Goal: Transaction & Acquisition: Purchase product/service

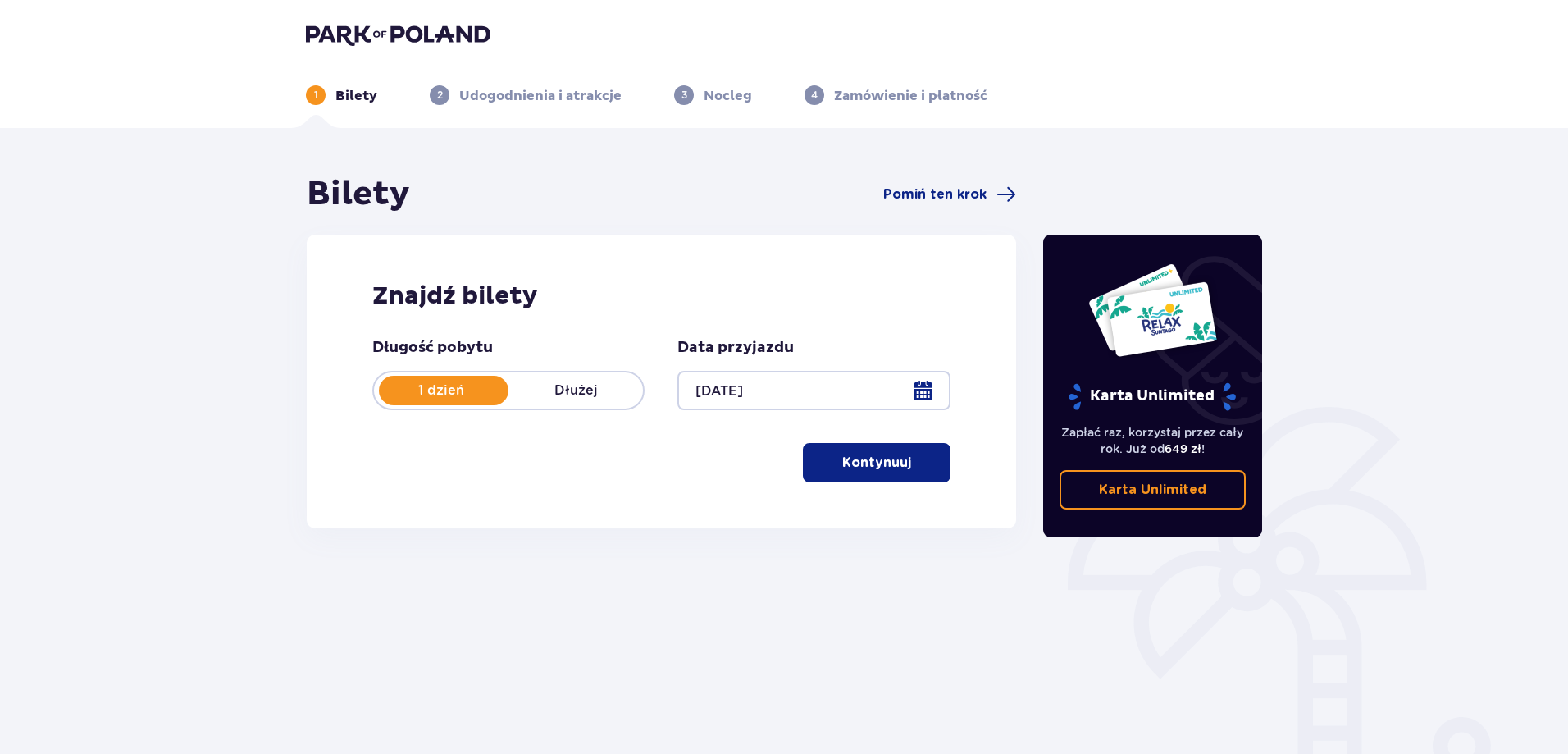
click at [876, 473] on button "Kontynuuj" at bounding box center [877, 462] width 148 height 39
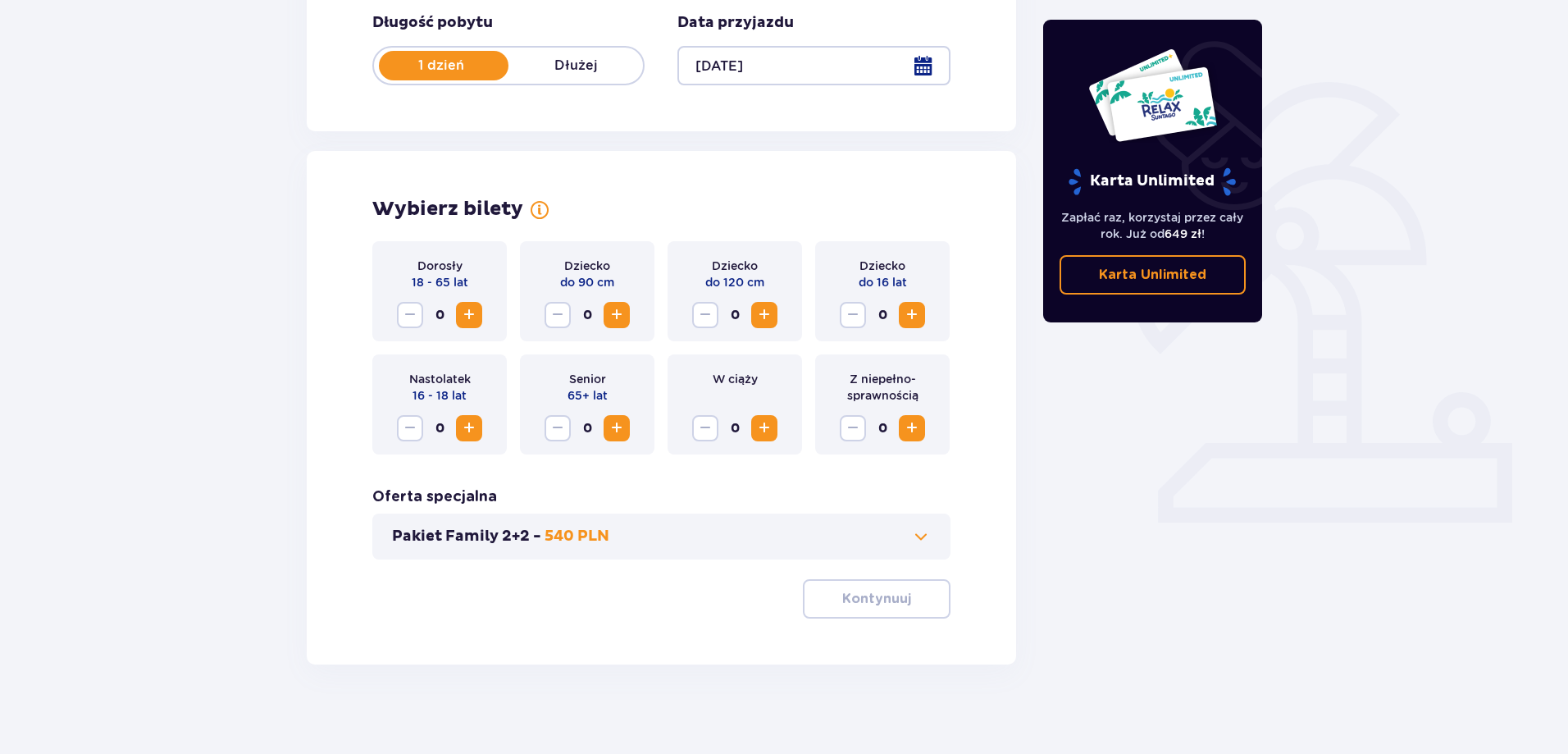
scroll to position [334, 0]
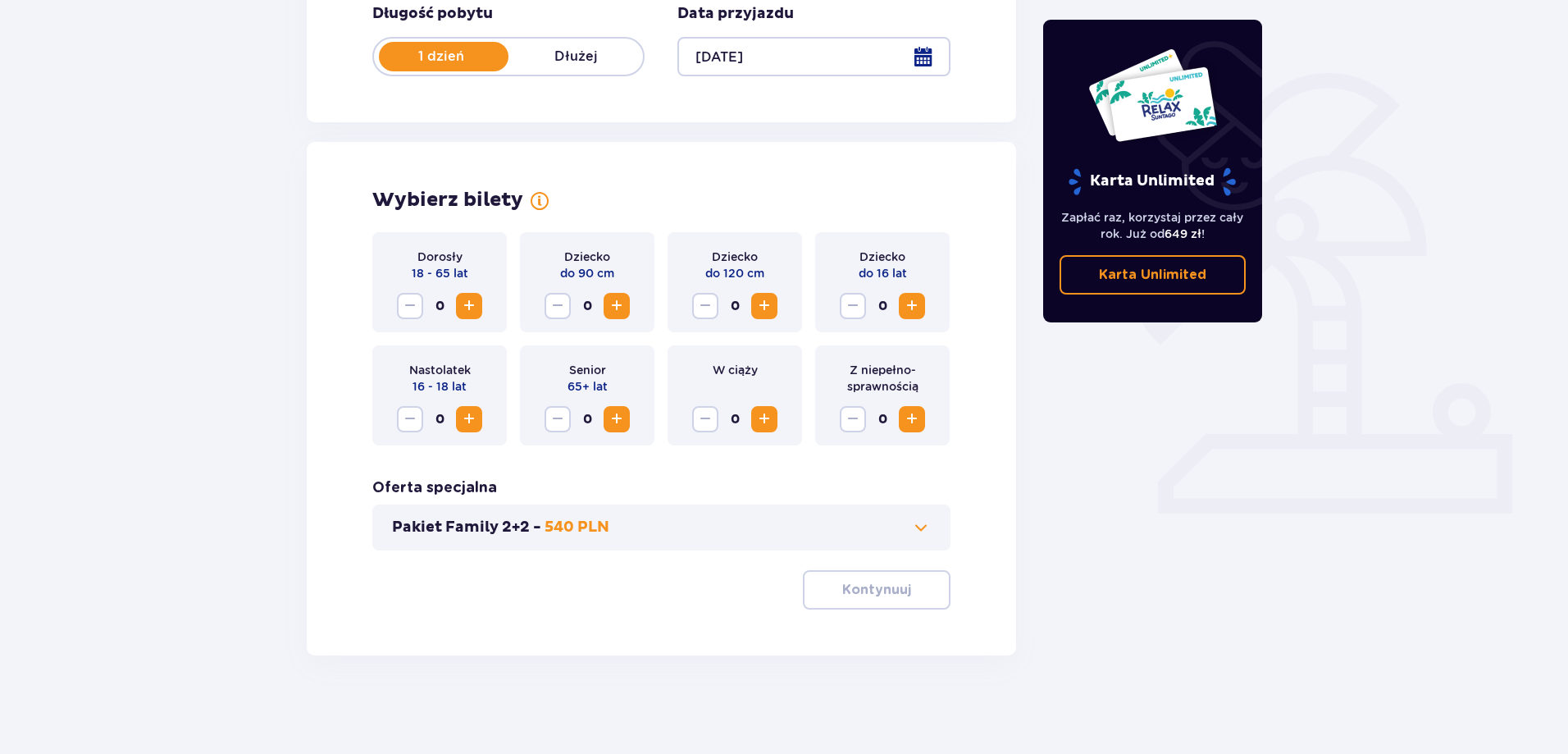
click at [470, 299] on span "Increase" at bounding box center [468, 305] width 20 height 20
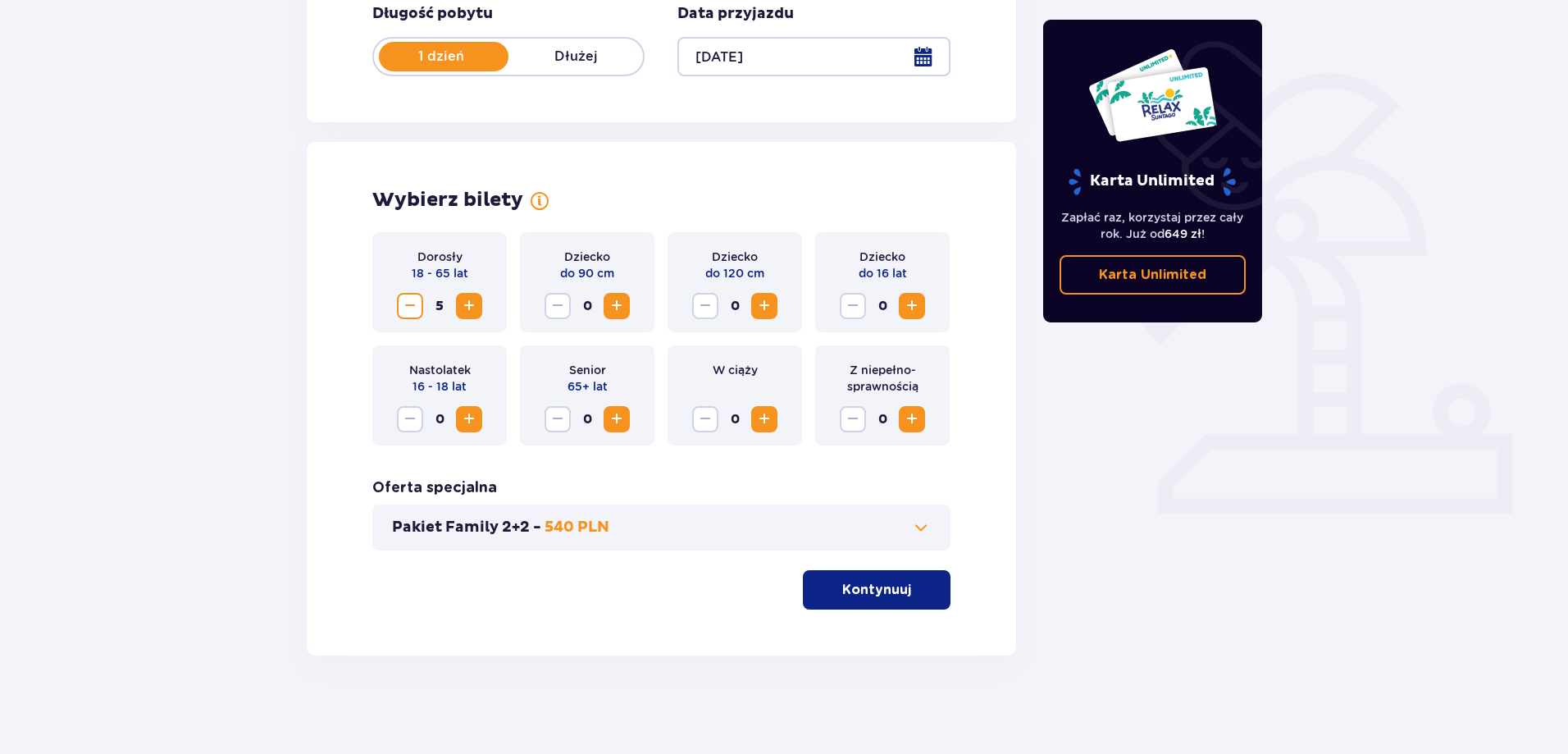
click at [884, 590] on p "Kontynuuj" at bounding box center [876, 589] width 69 height 18
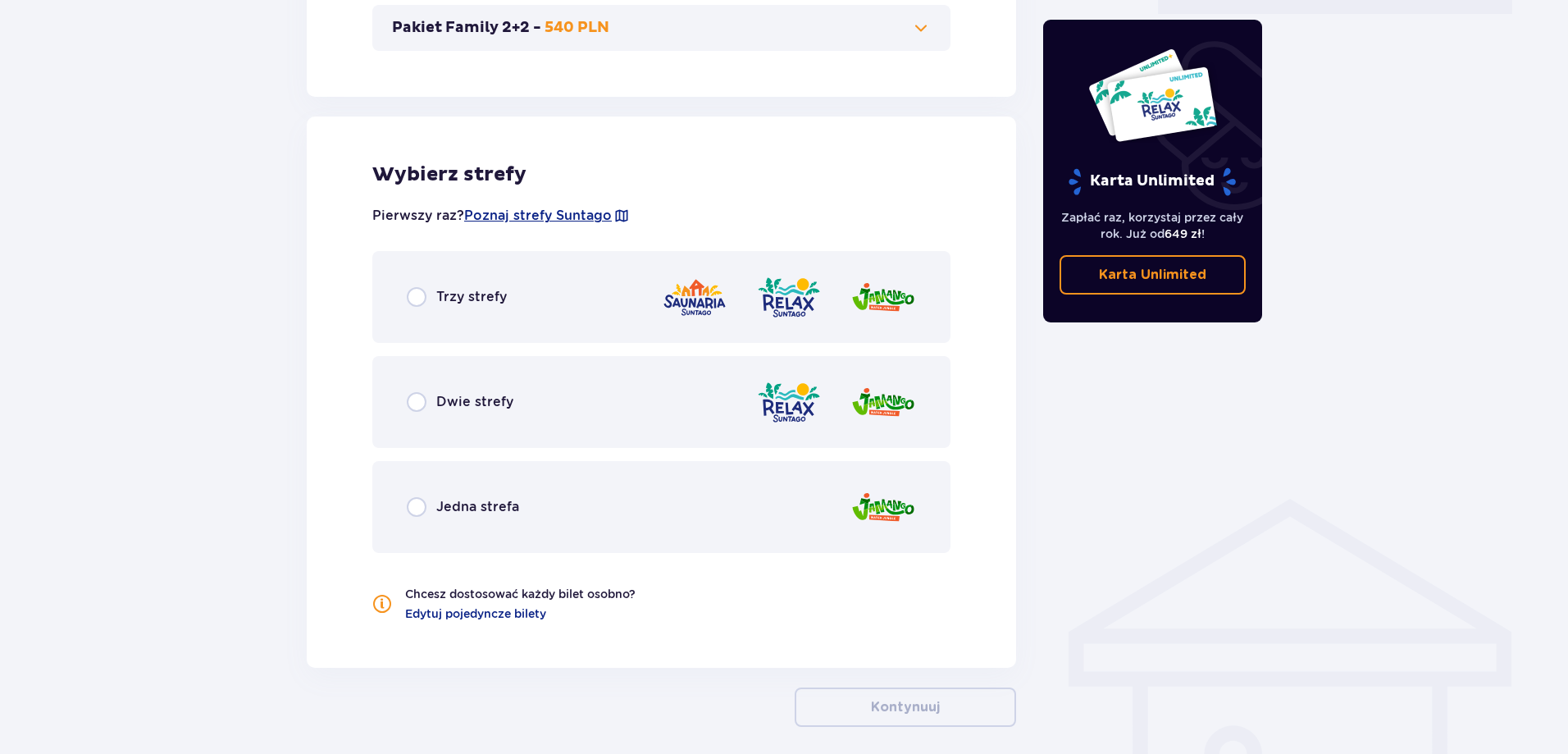
scroll to position [904, 0]
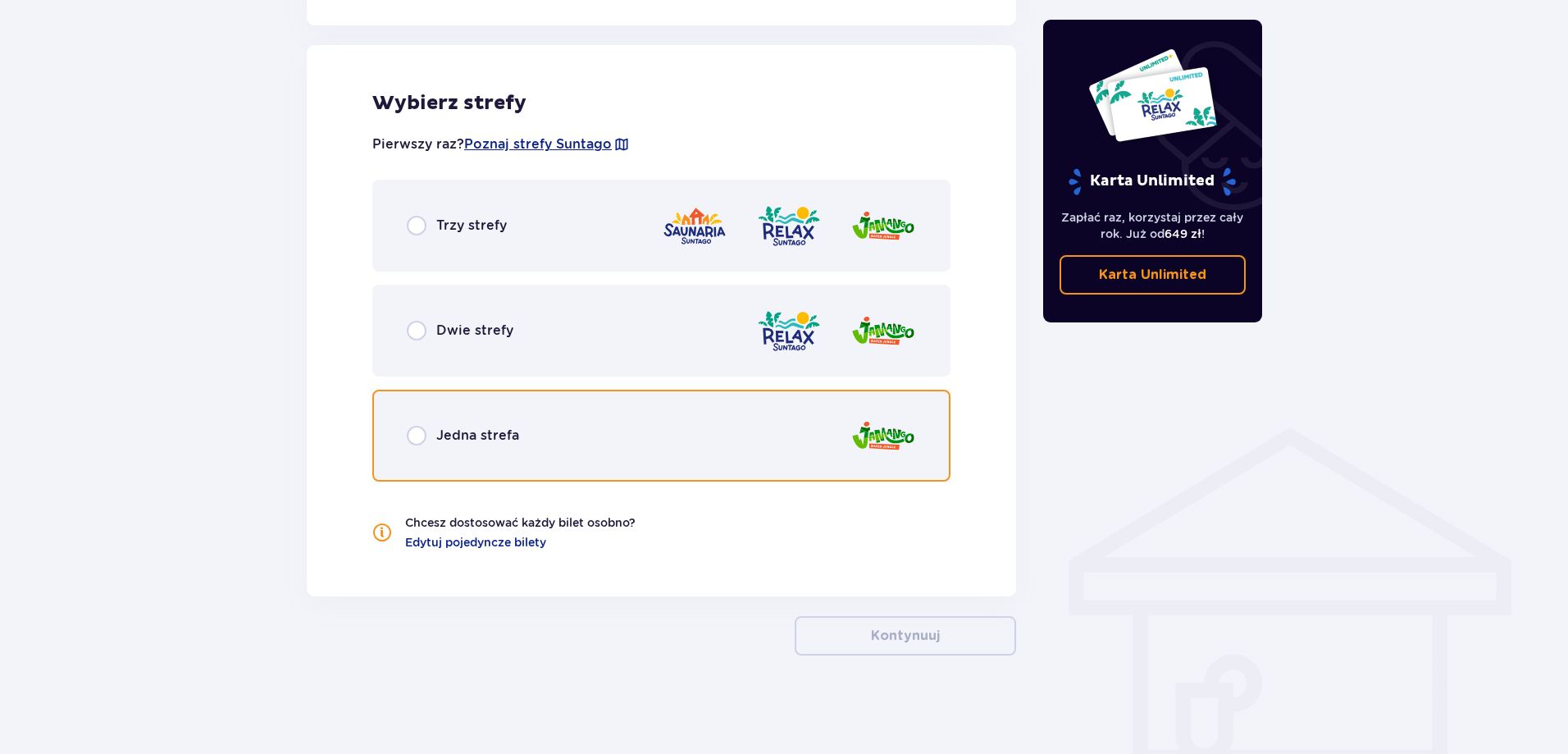
click at [409, 437] on input "radio" at bounding box center [416, 435] width 20 height 20
radio input "true"
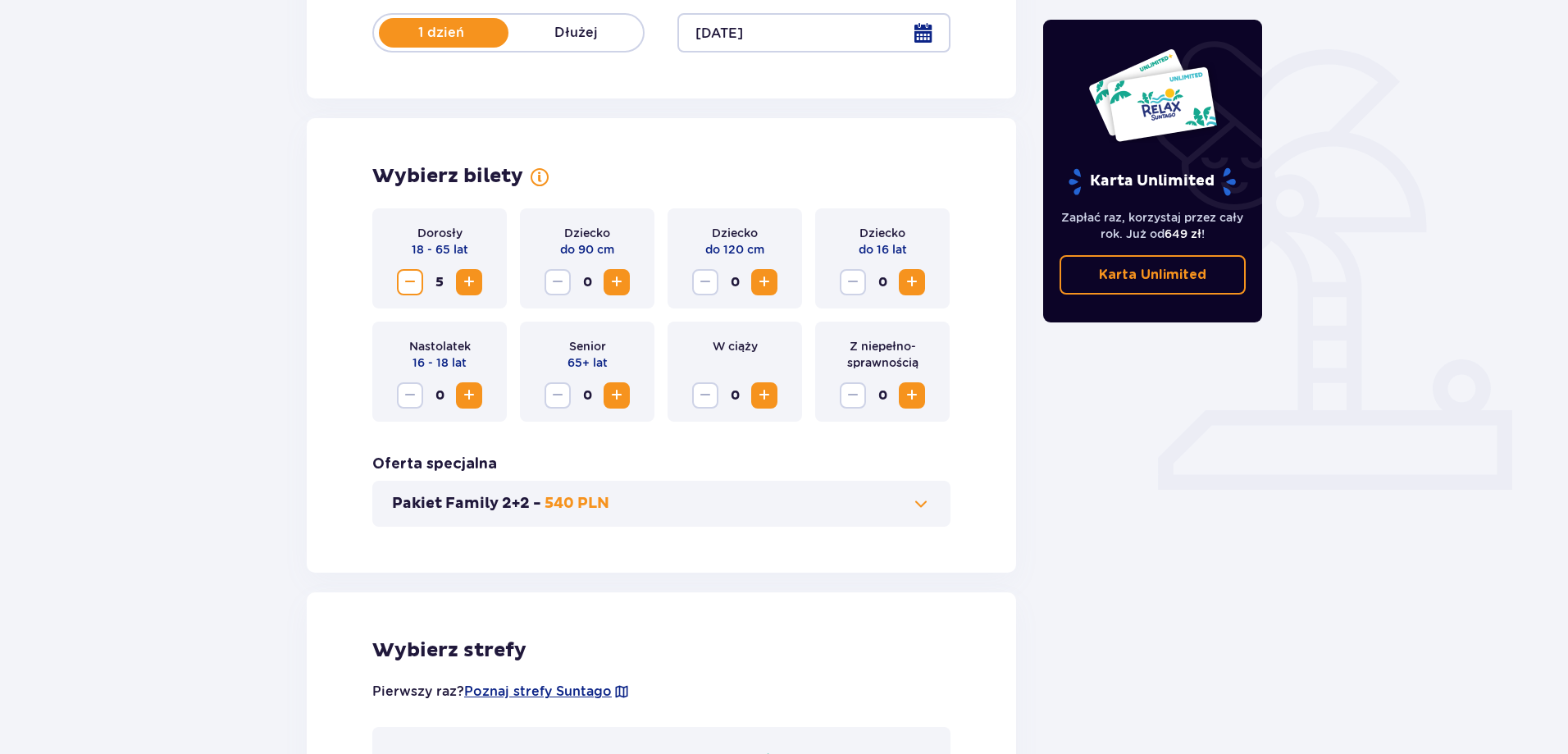
scroll to position [209, 0]
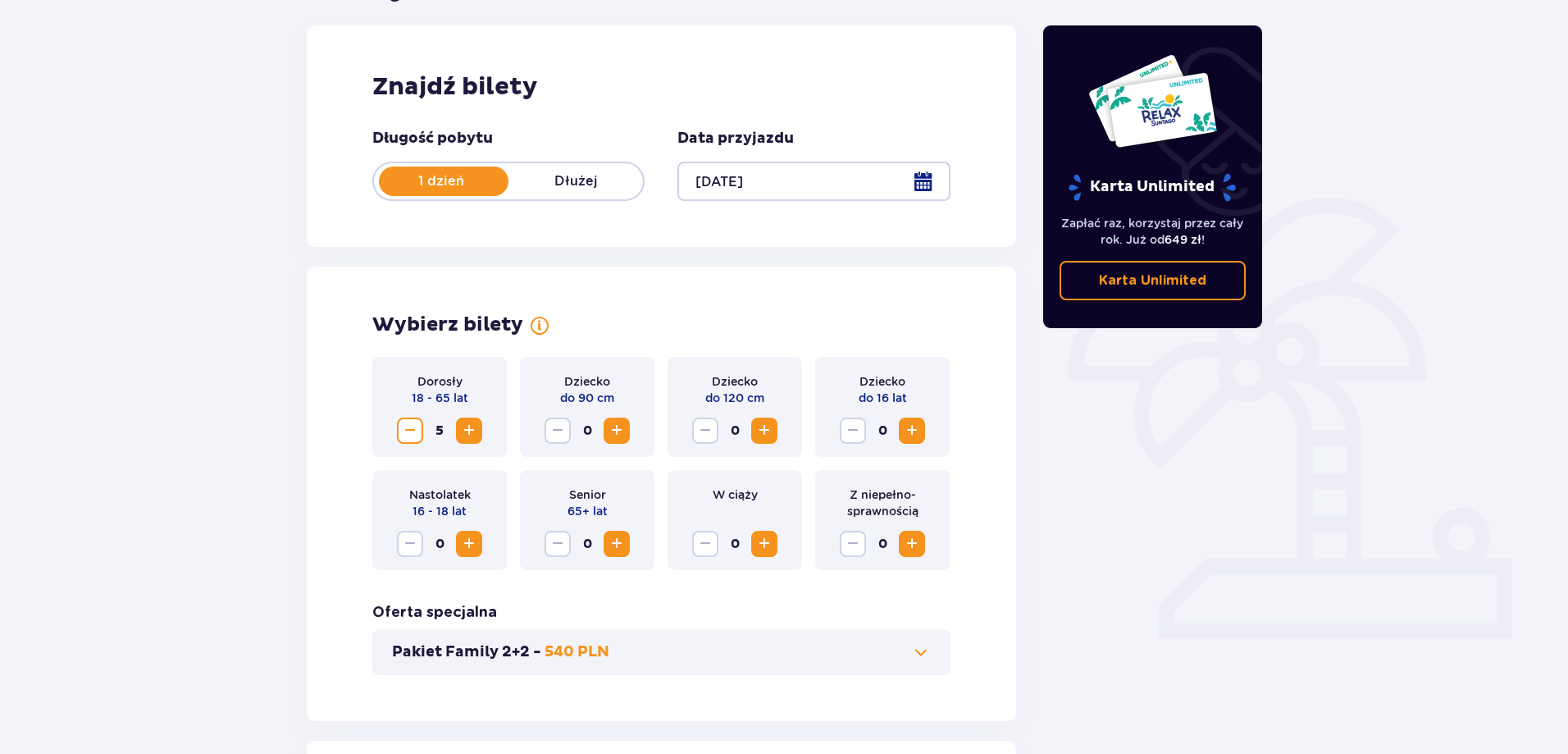
click at [419, 427] on span "Decrease" at bounding box center [410, 430] width 20 height 20
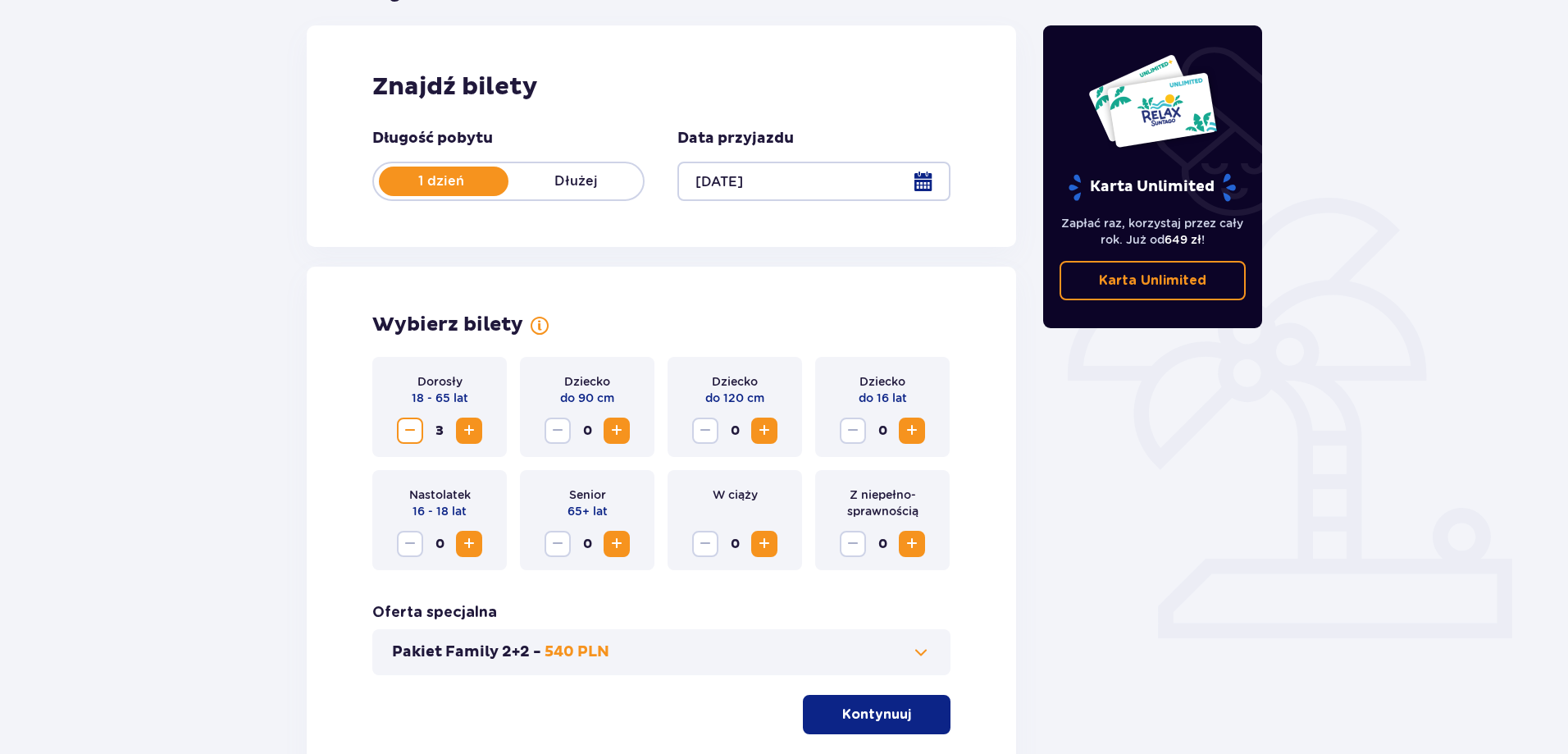
click at [419, 427] on span "Decrease" at bounding box center [410, 430] width 20 height 20
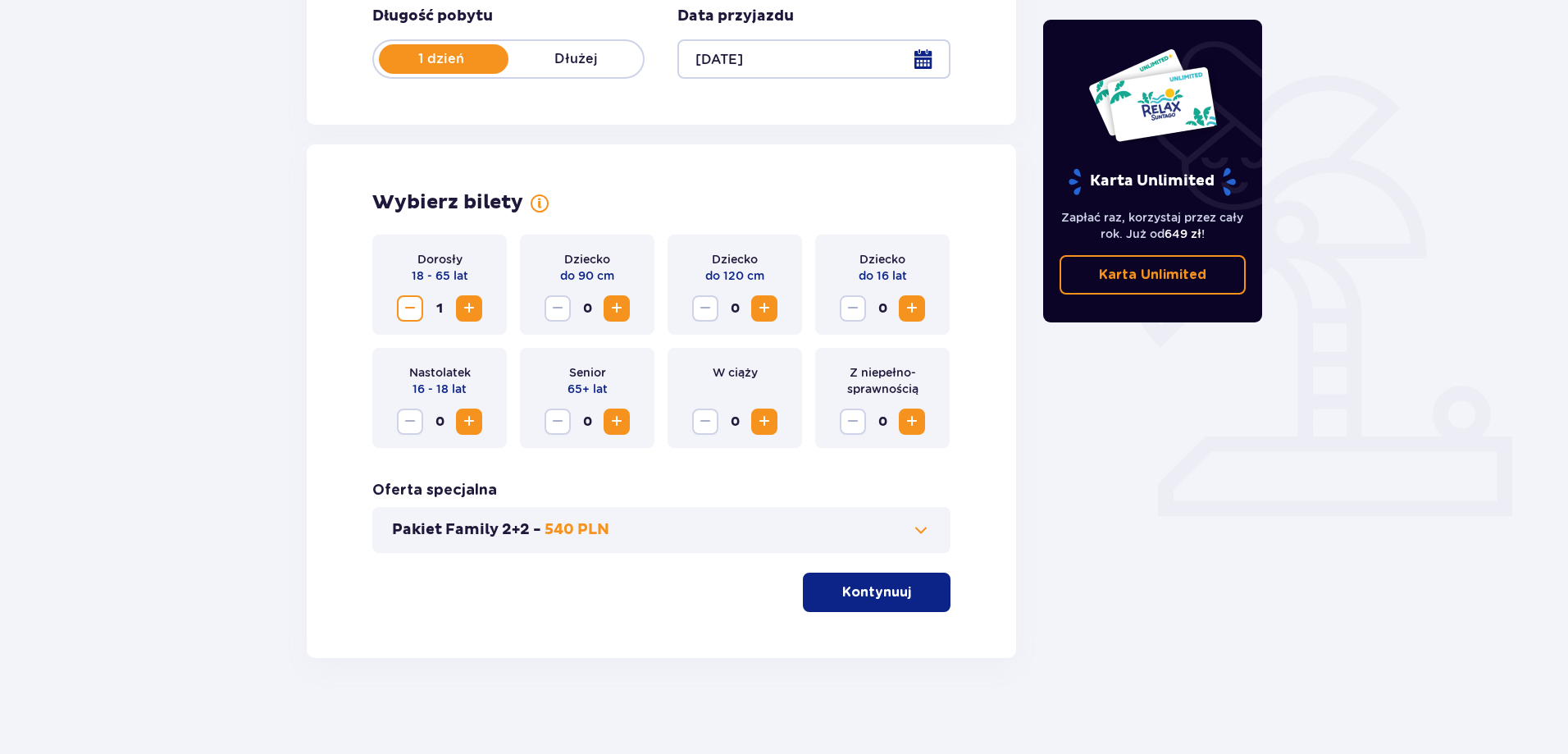
scroll to position [334, 0]
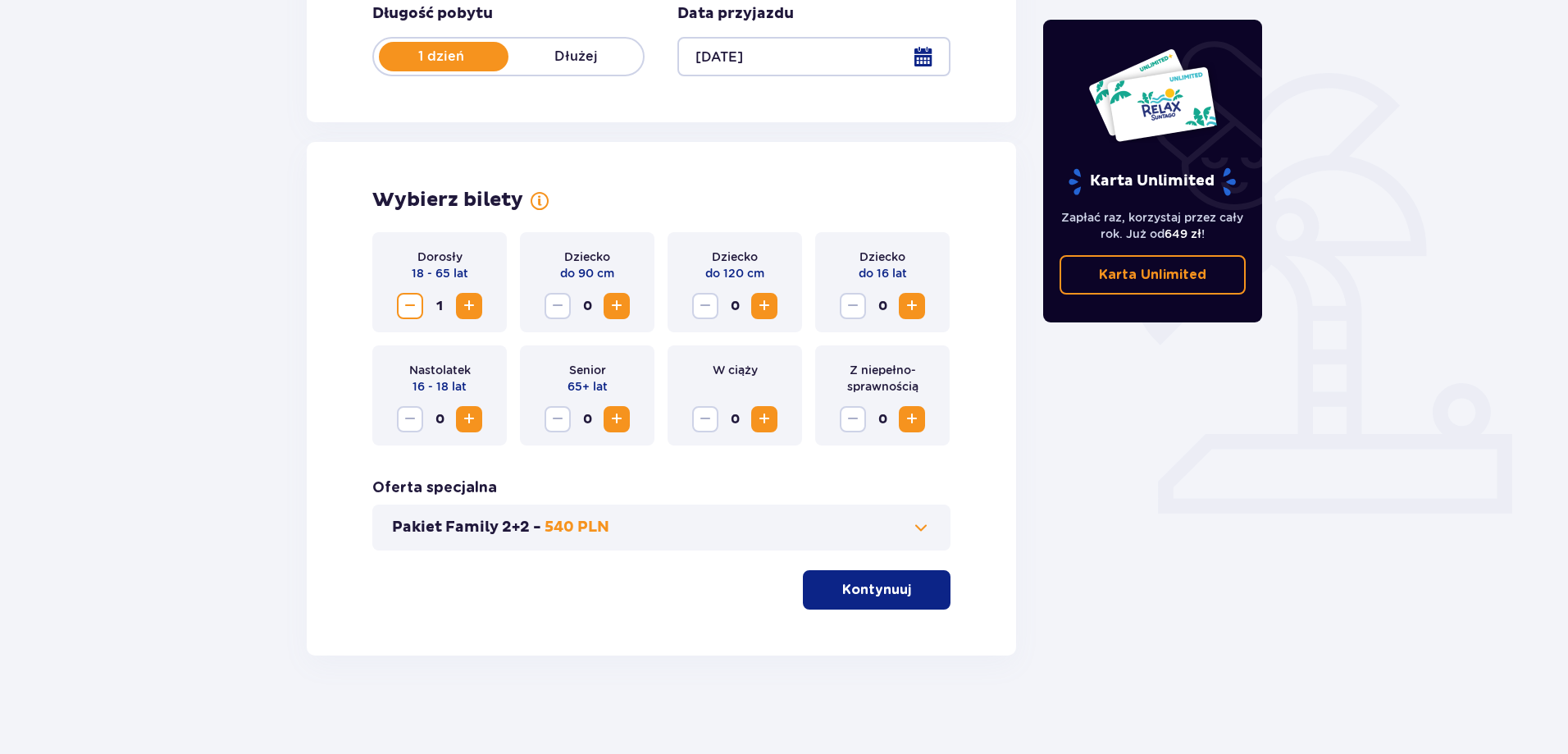
click at [868, 586] on p "Kontynuuj" at bounding box center [876, 589] width 69 height 18
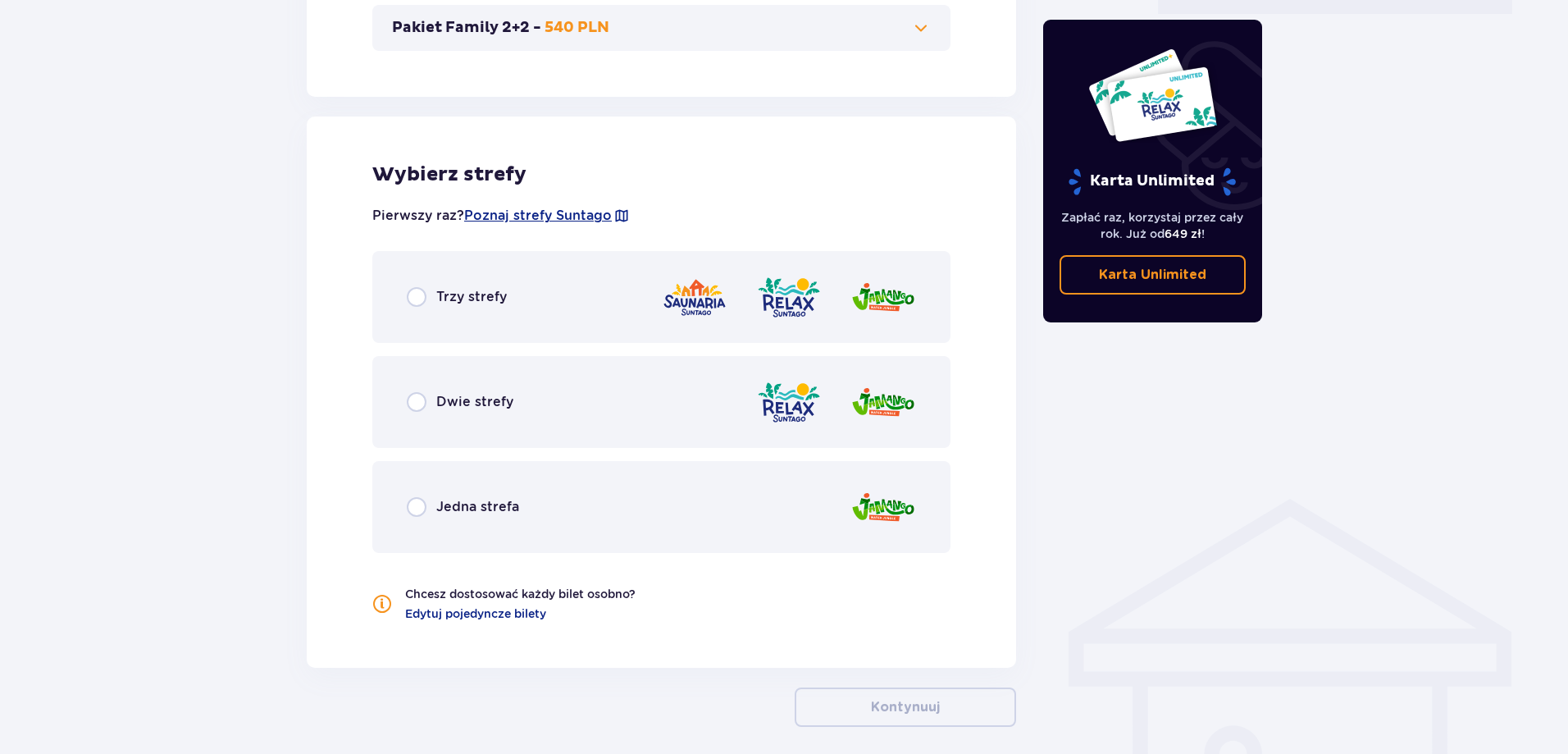
scroll to position [904, 0]
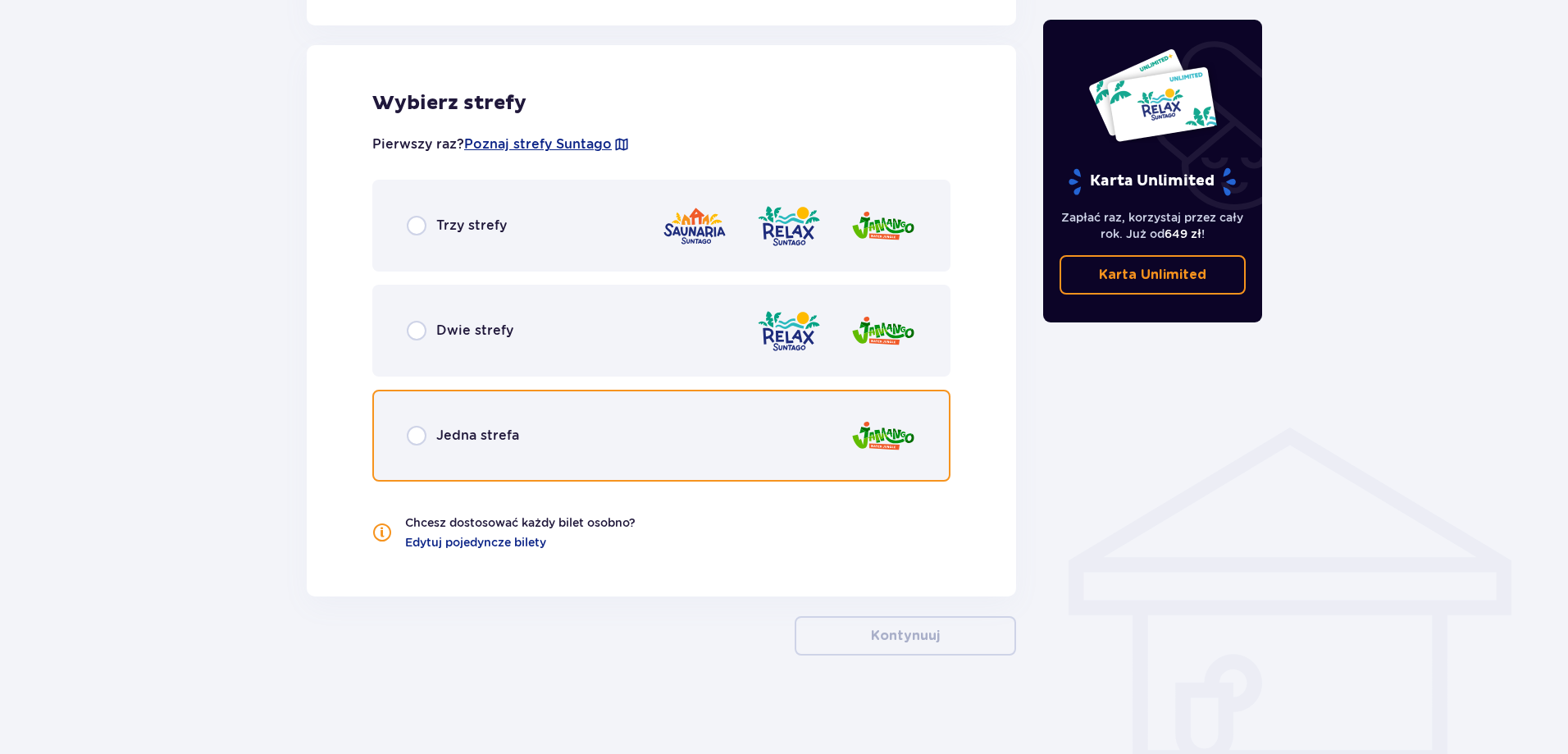
click at [416, 441] on input "radio" at bounding box center [416, 435] width 20 height 20
radio input "true"
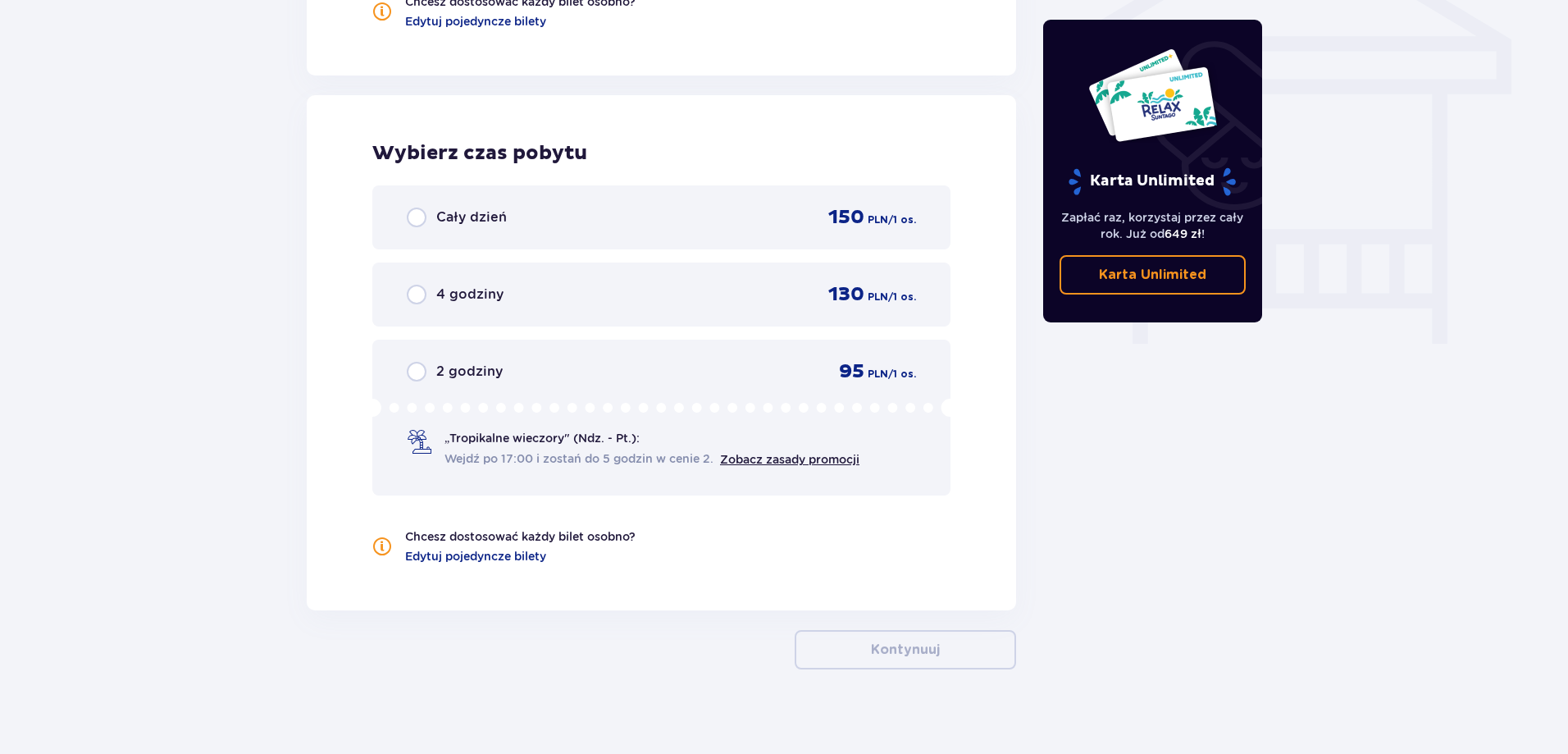
scroll to position [1439, 0]
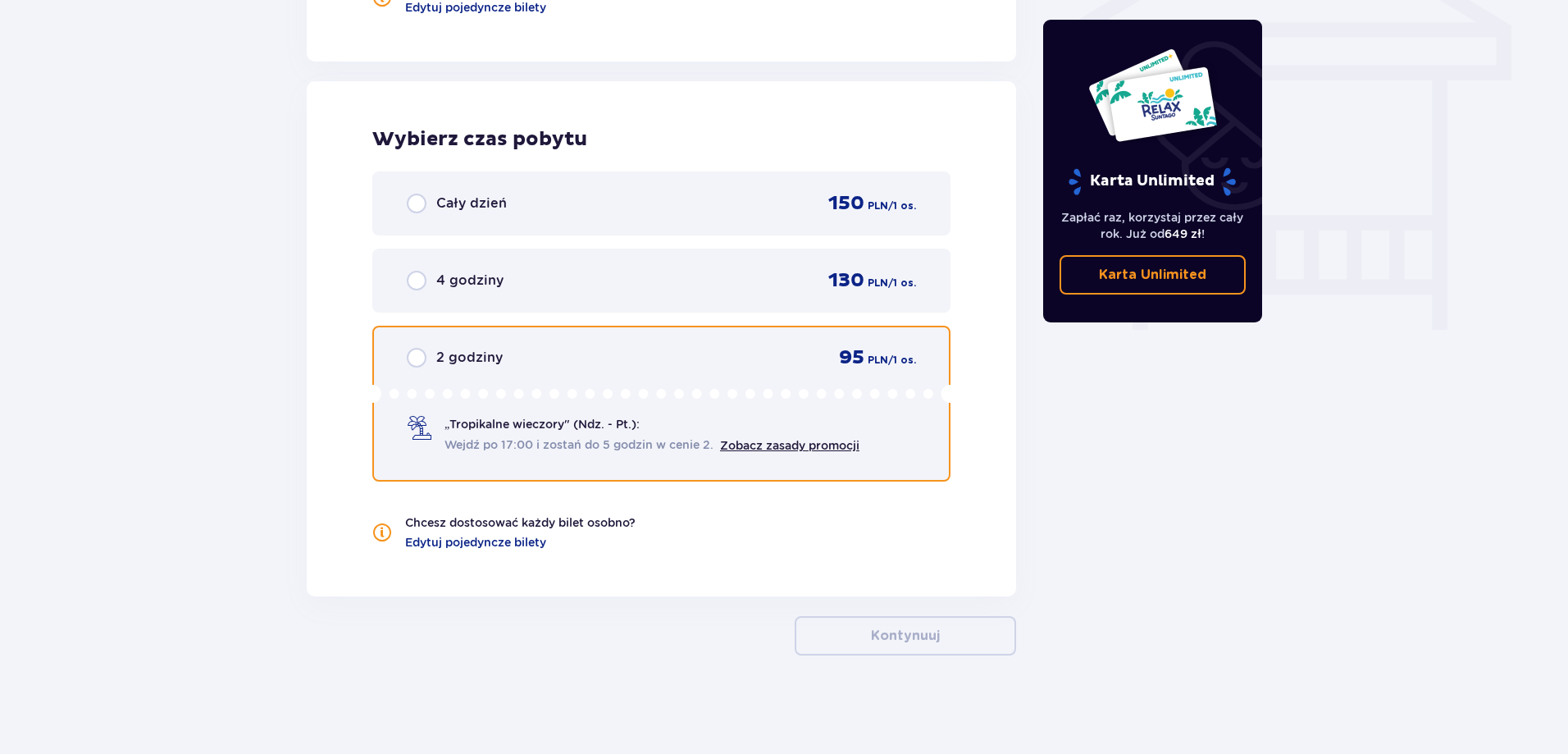
click at [417, 358] on input "radio" at bounding box center [416, 357] width 20 height 20
radio input "true"
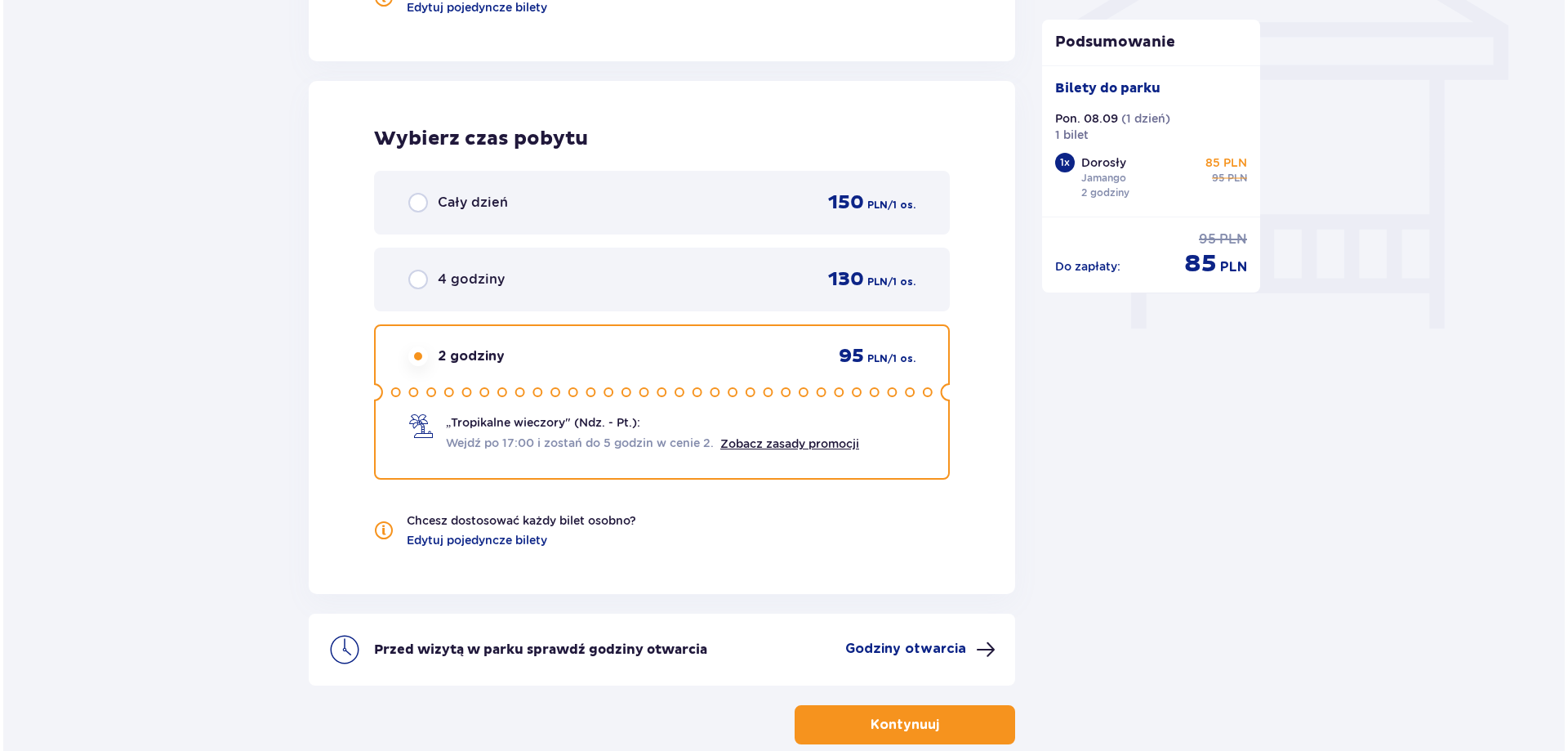
scroll to position [1516, 0]
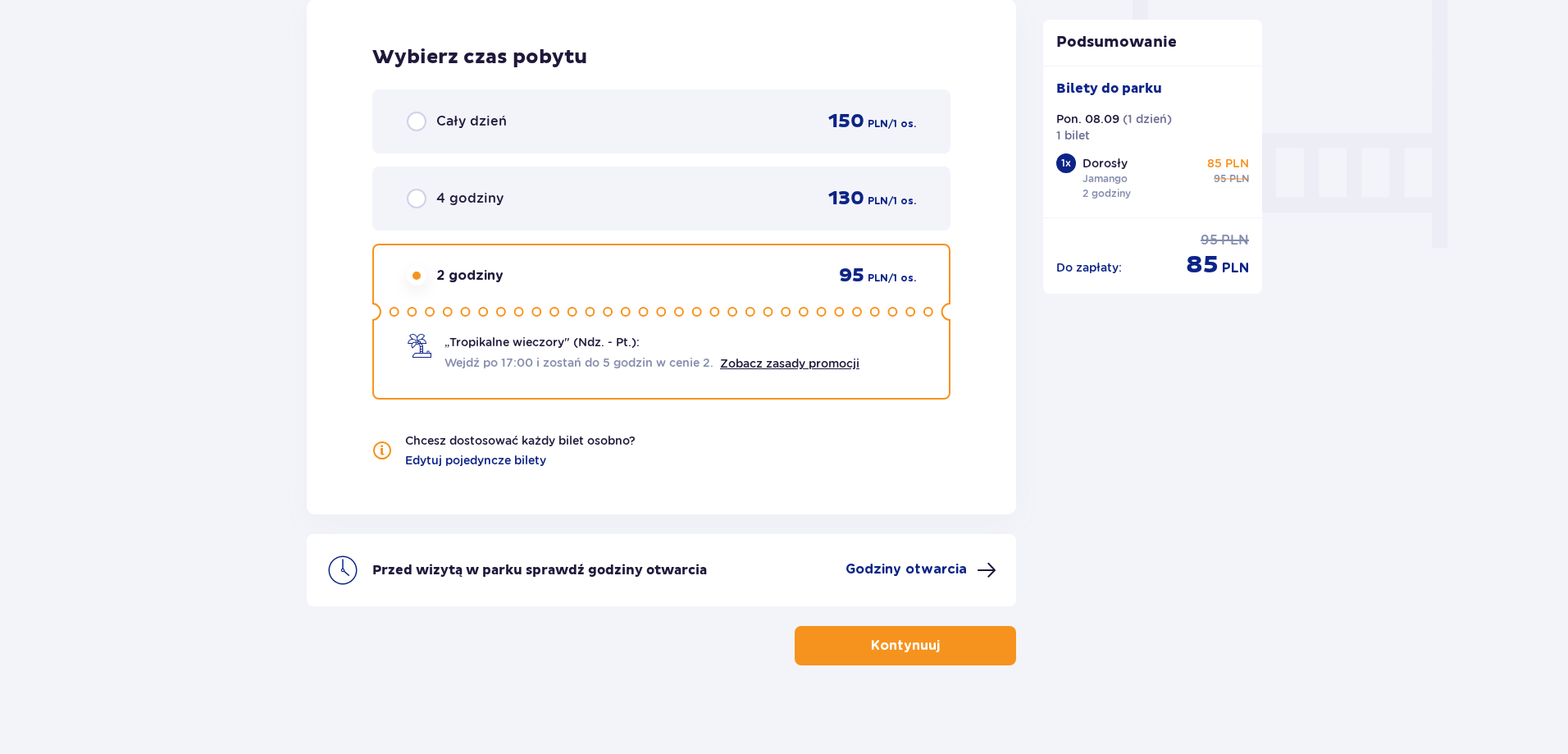
click at [904, 567] on p "Godziny otwarcia" at bounding box center [906, 568] width 121 height 18
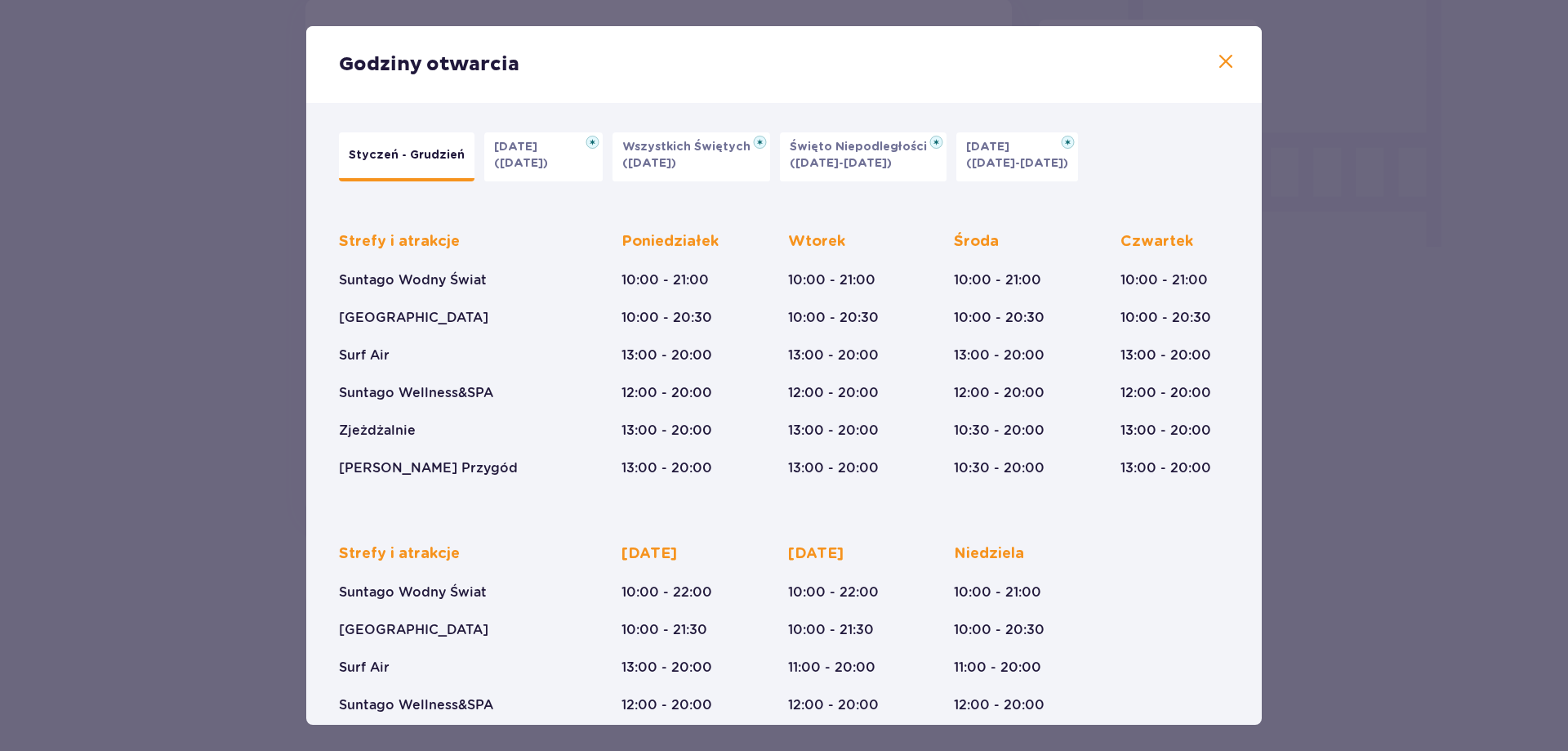
click at [1217, 65] on span at bounding box center [1226, 62] width 19 height 19
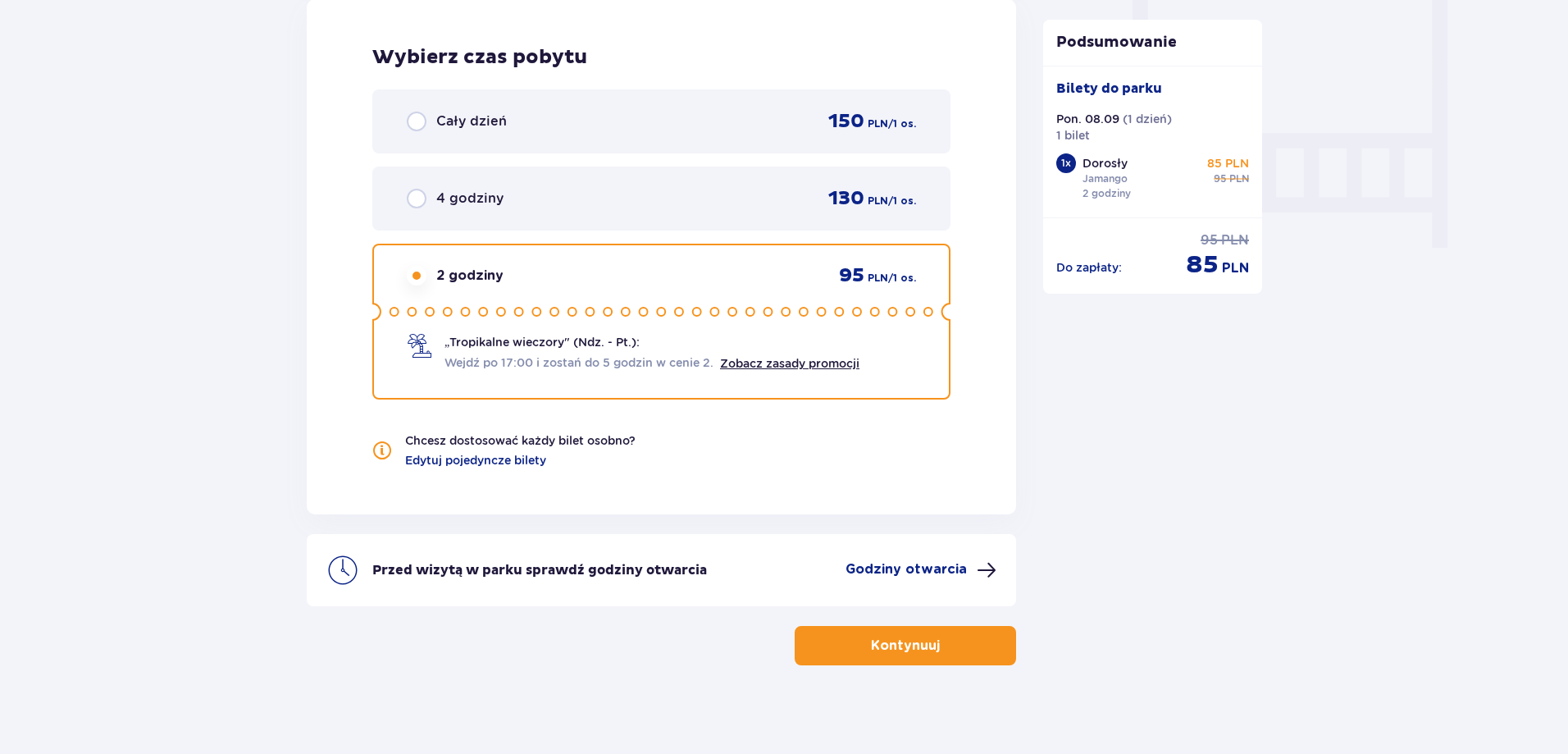
click at [894, 568] on p "Godziny otwarcia" at bounding box center [906, 568] width 121 height 18
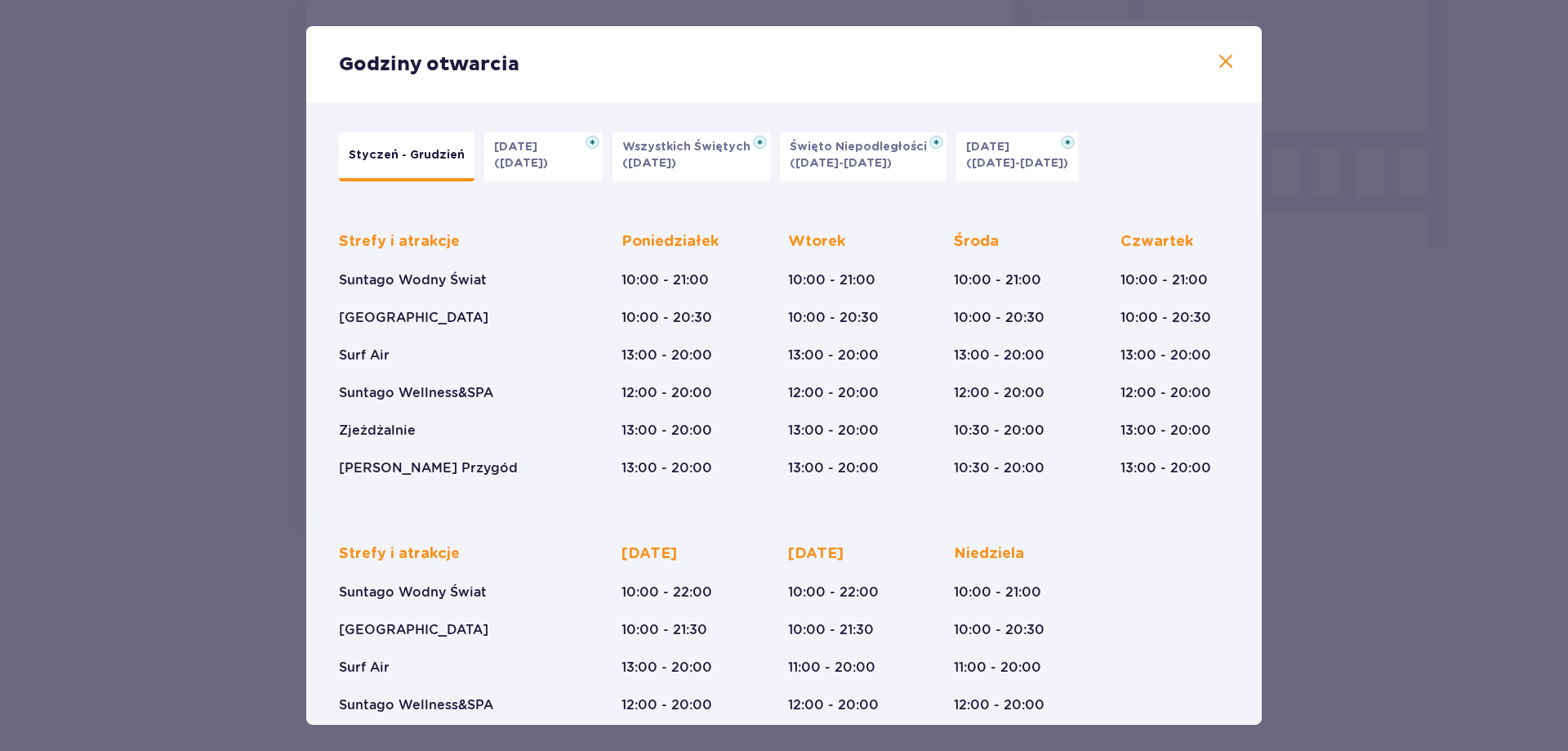
click at [1221, 54] on span at bounding box center [1226, 62] width 19 height 19
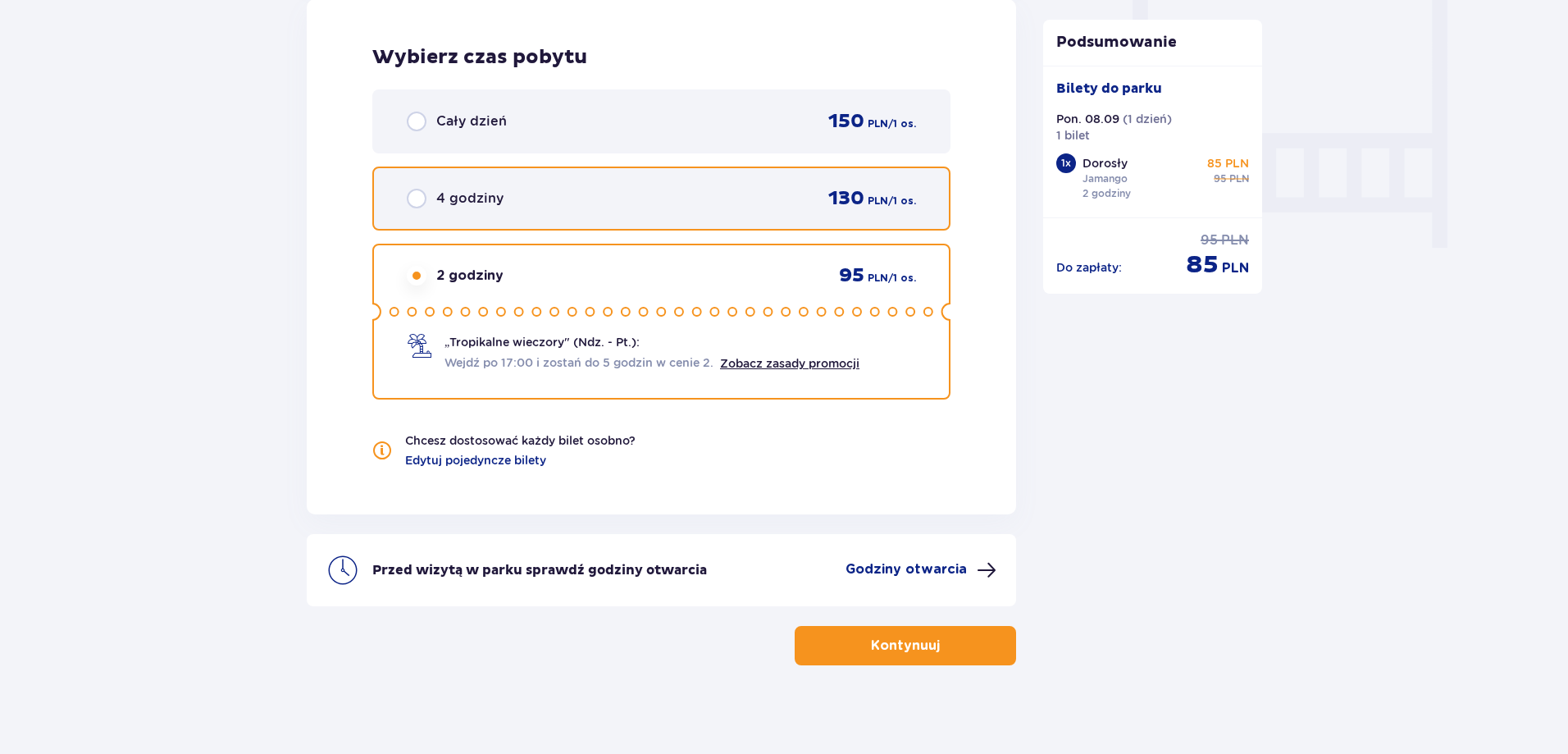
click at [421, 201] on input "radio" at bounding box center [416, 198] width 20 height 20
radio input "true"
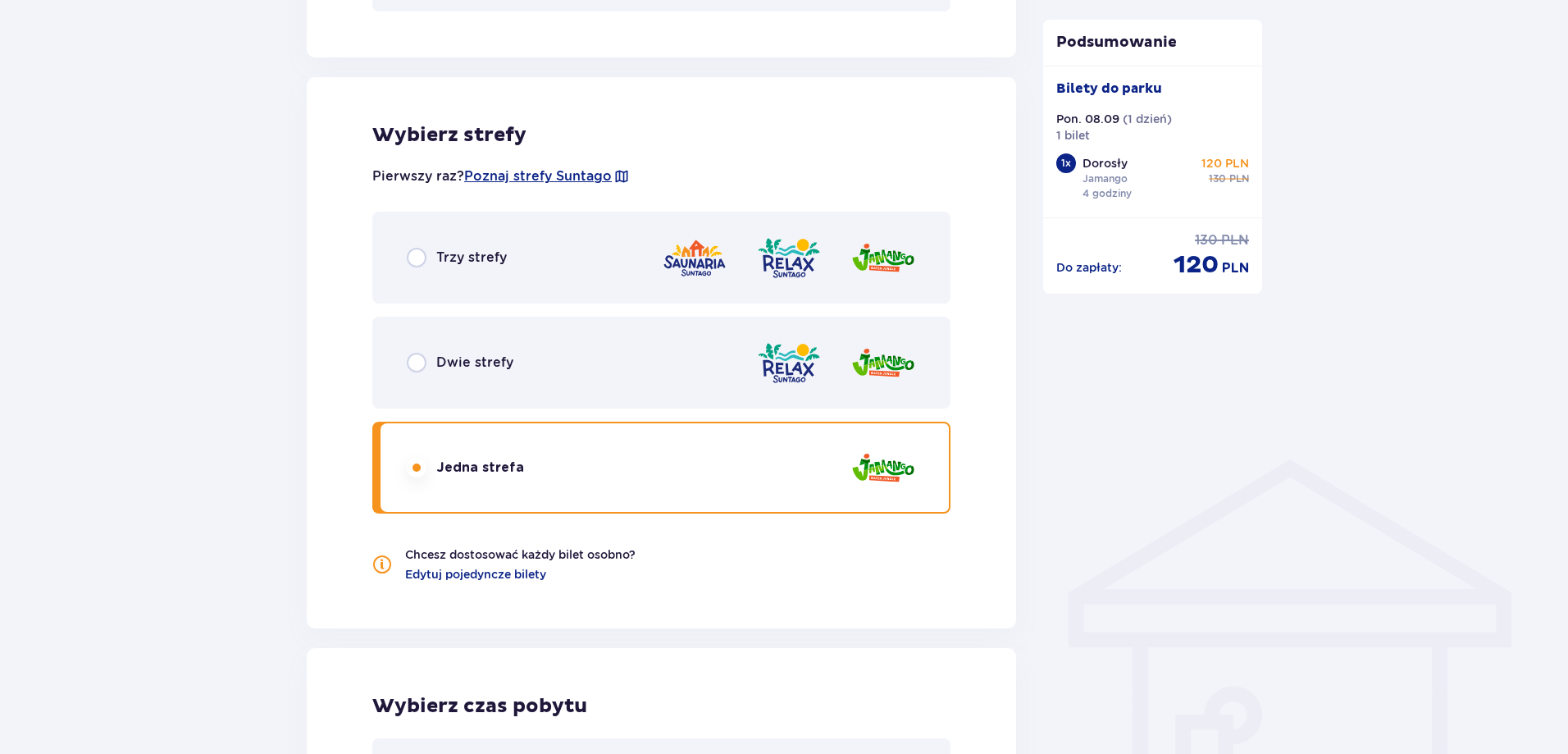
scroll to position [865, 0]
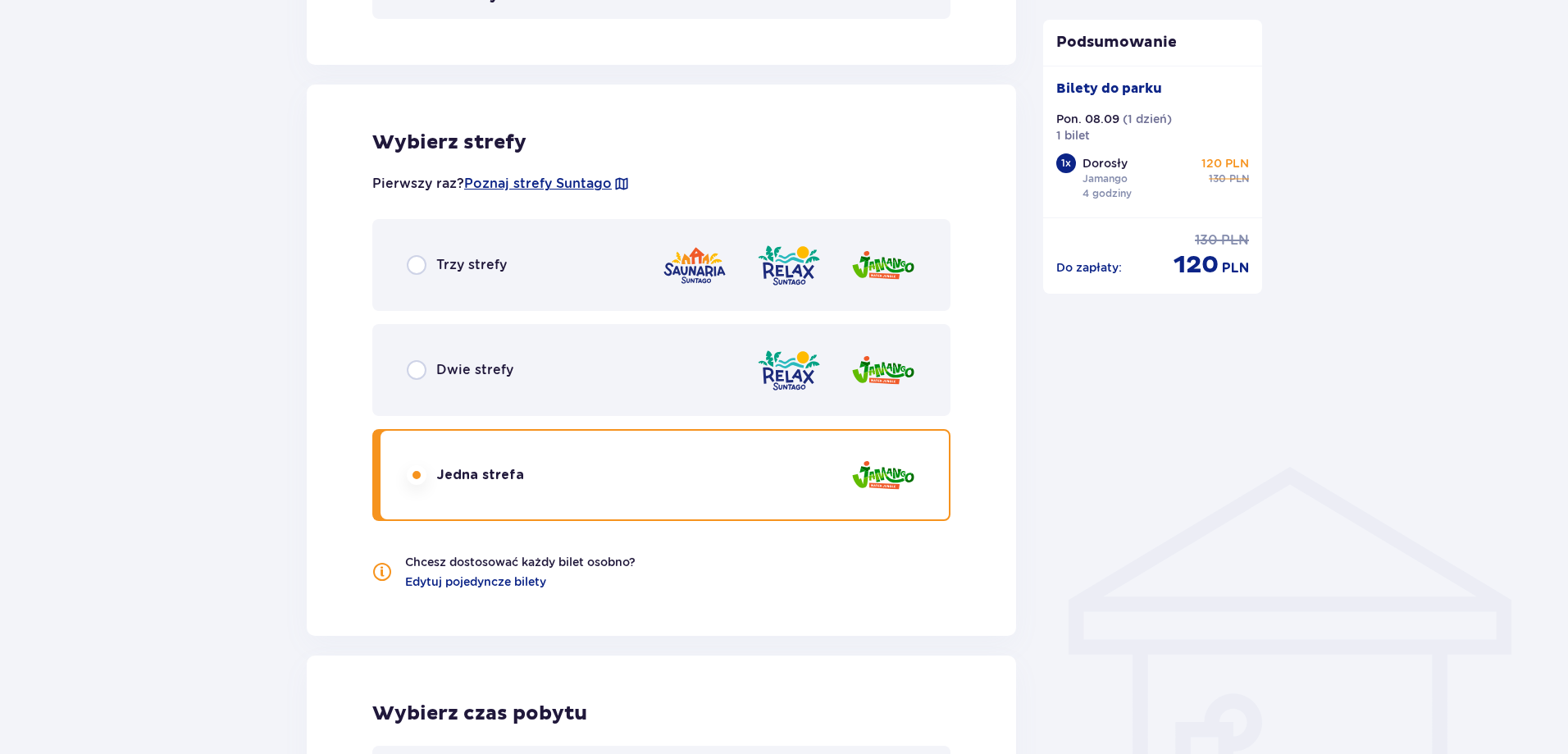
click at [494, 364] on p "Dwie strefy" at bounding box center [474, 369] width 77 height 18
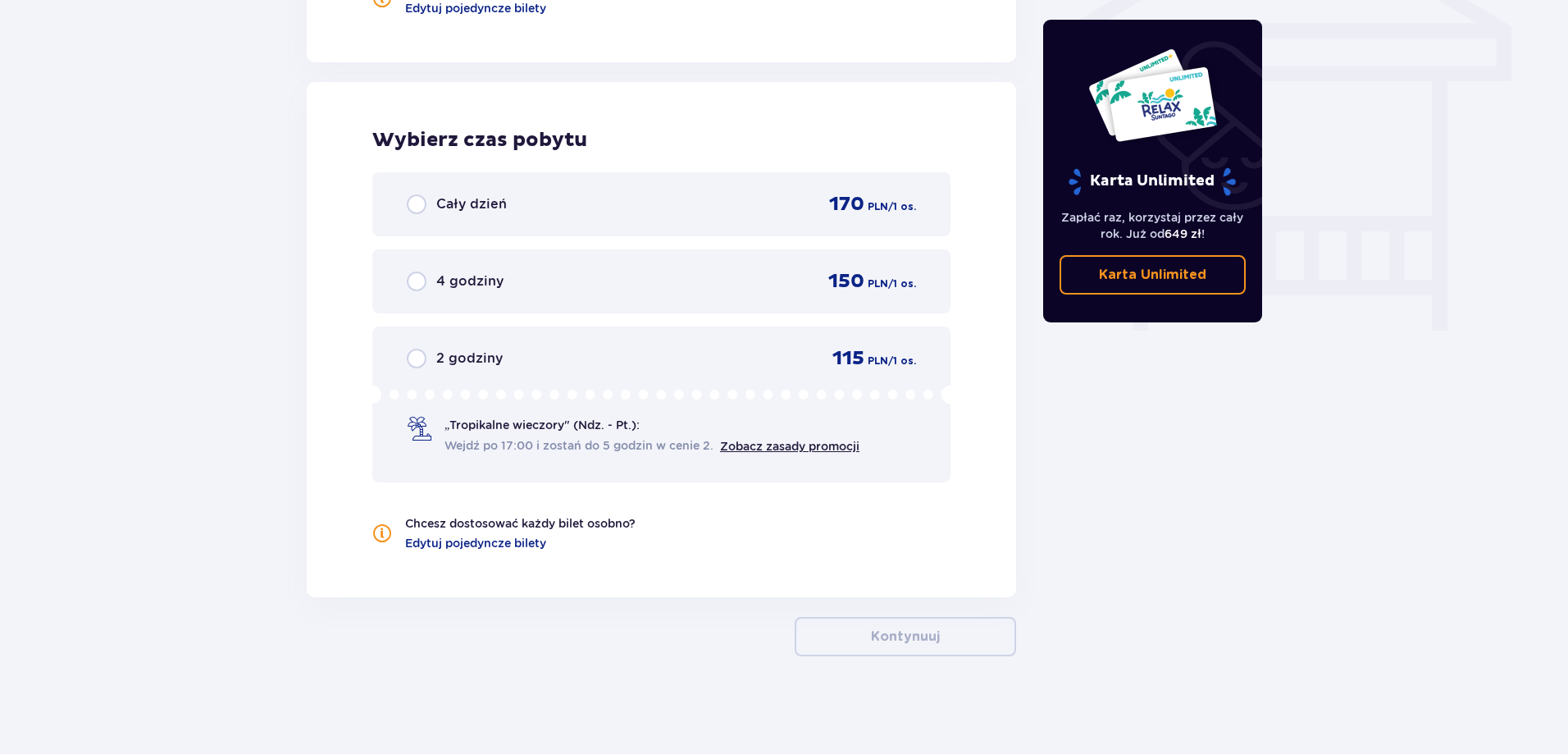
scroll to position [1439, 0]
click at [472, 356] on p "2 godziny" at bounding box center [469, 357] width 66 height 18
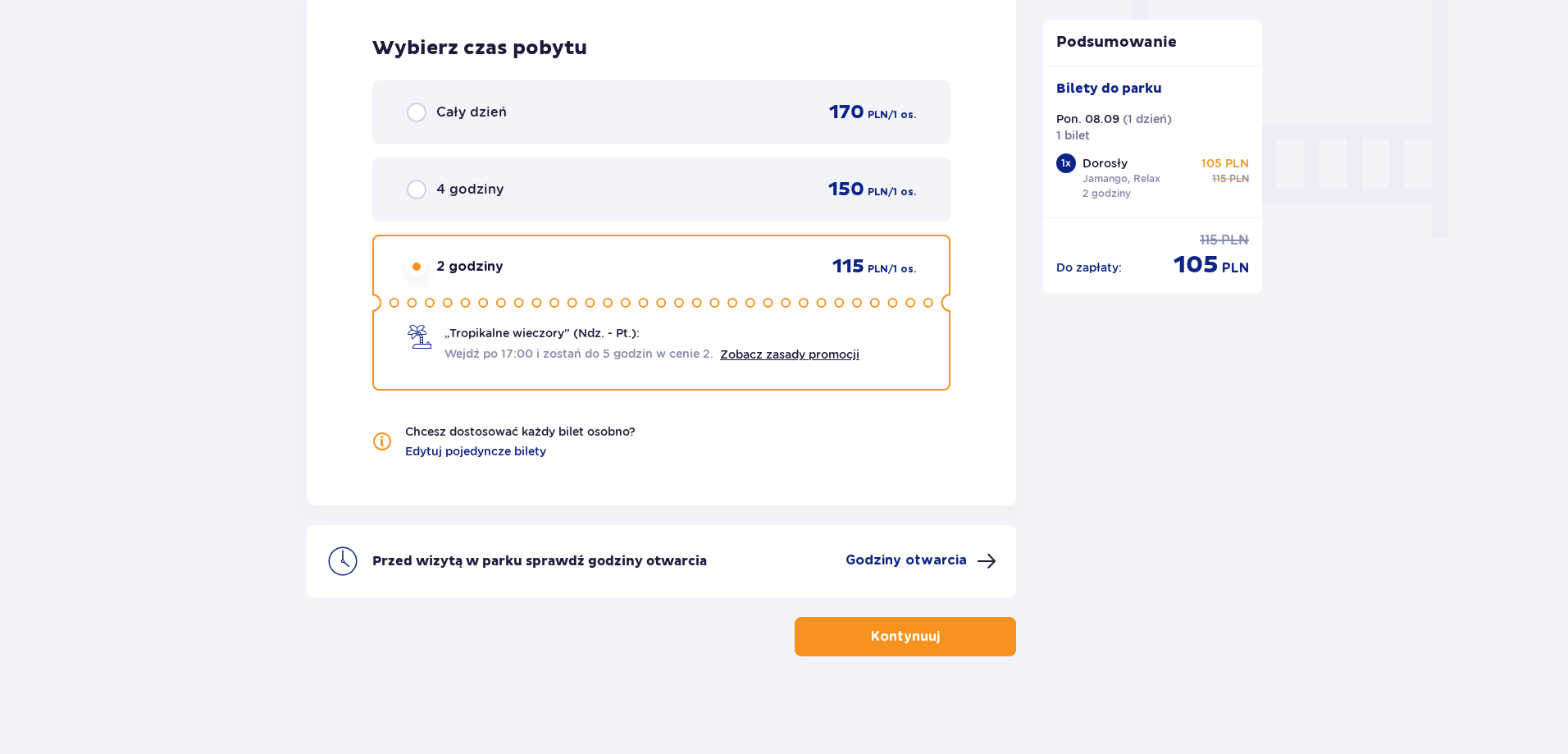
scroll to position [1531, 0]
click at [805, 353] on link "Zobacz zasady promocji" at bounding box center [790, 353] width 139 height 13
click at [886, 645] on button "Kontynuuj" at bounding box center [905, 635] width 221 height 39
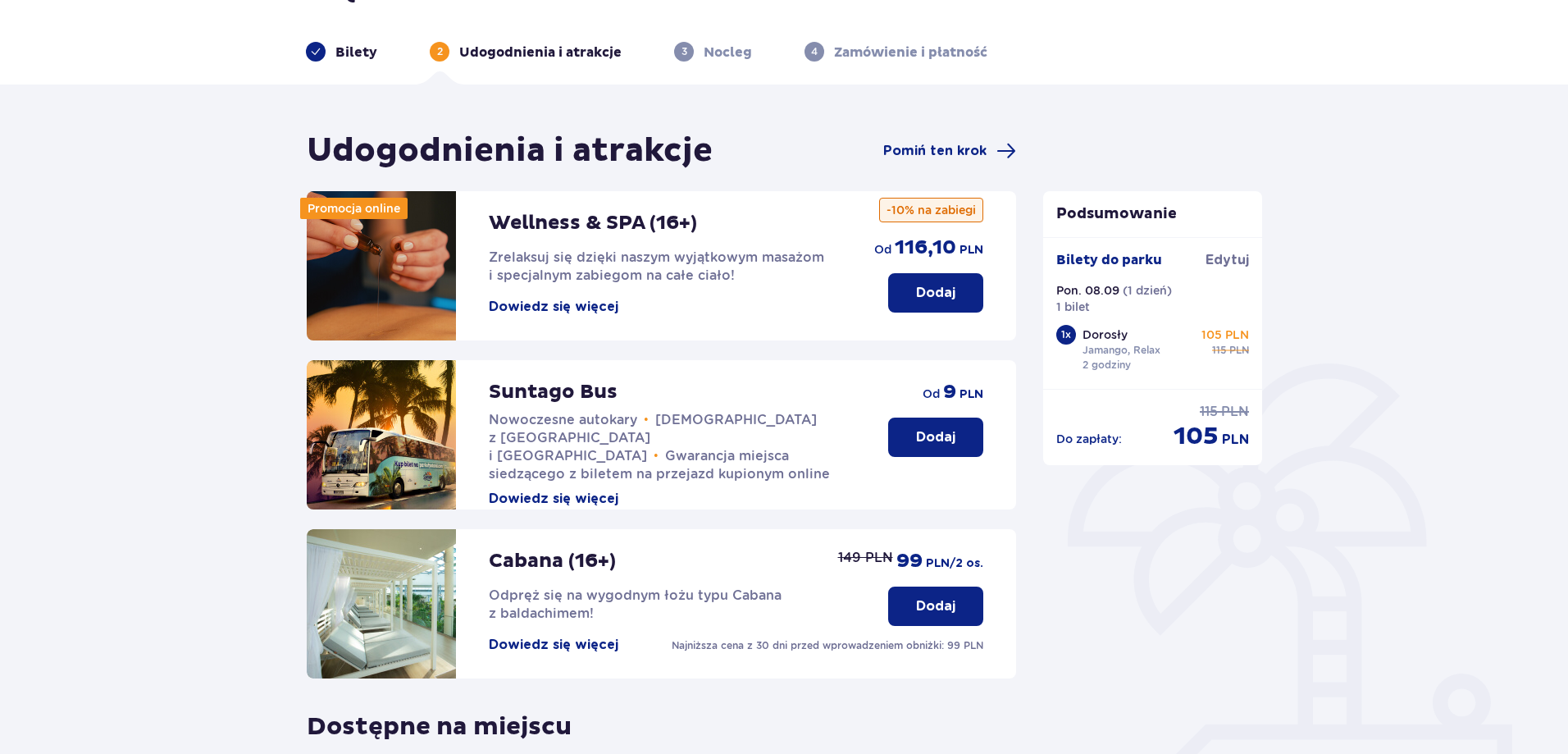
scroll to position [82, 0]
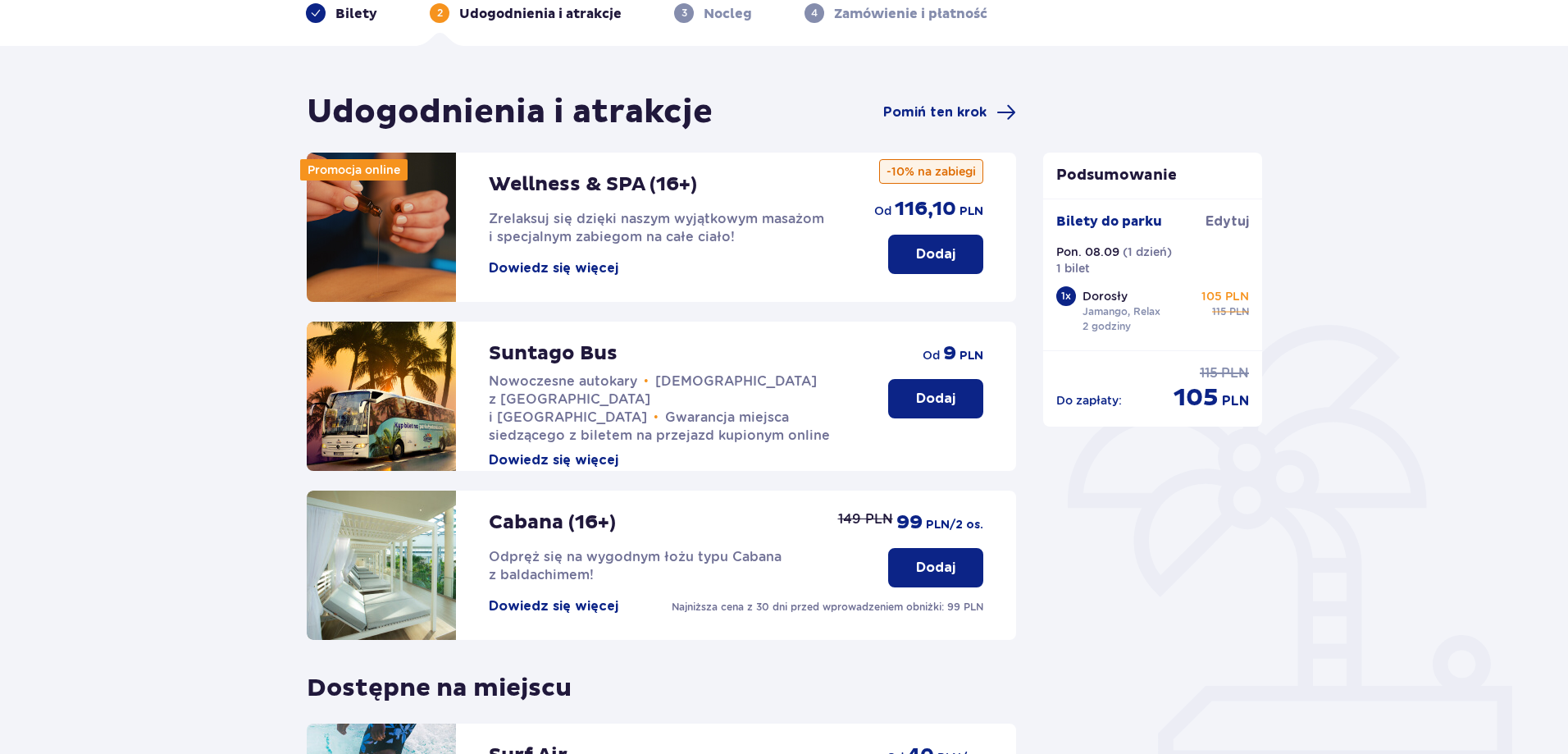
click at [570, 451] on button "Dowiedz się więcej" at bounding box center [553, 460] width 130 height 18
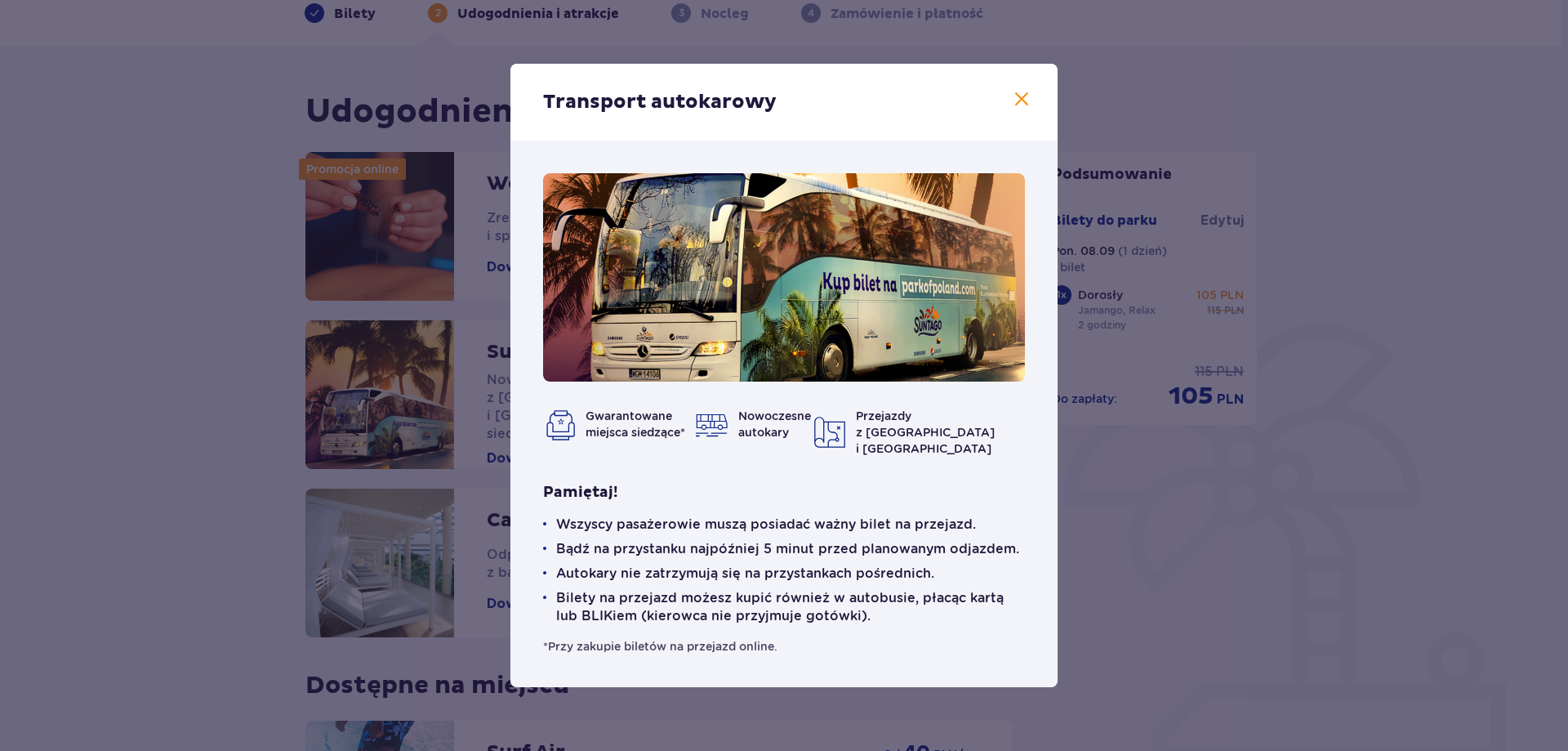
click at [1023, 106] on span at bounding box center [1021, 99] width 19 height 19
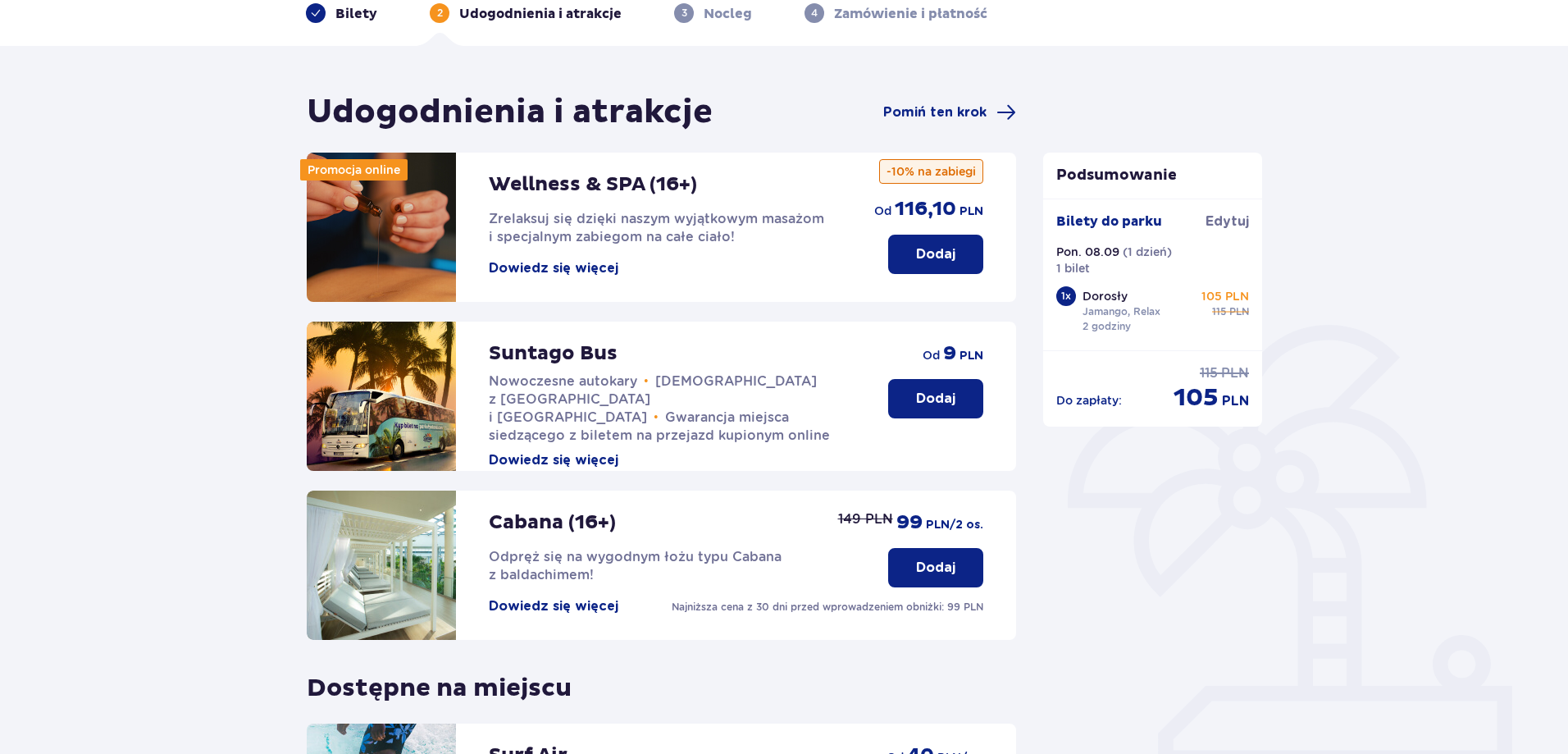
click at [923, 408] on p "Dodaj" at bounding box center [935, 398] width 39 height 18
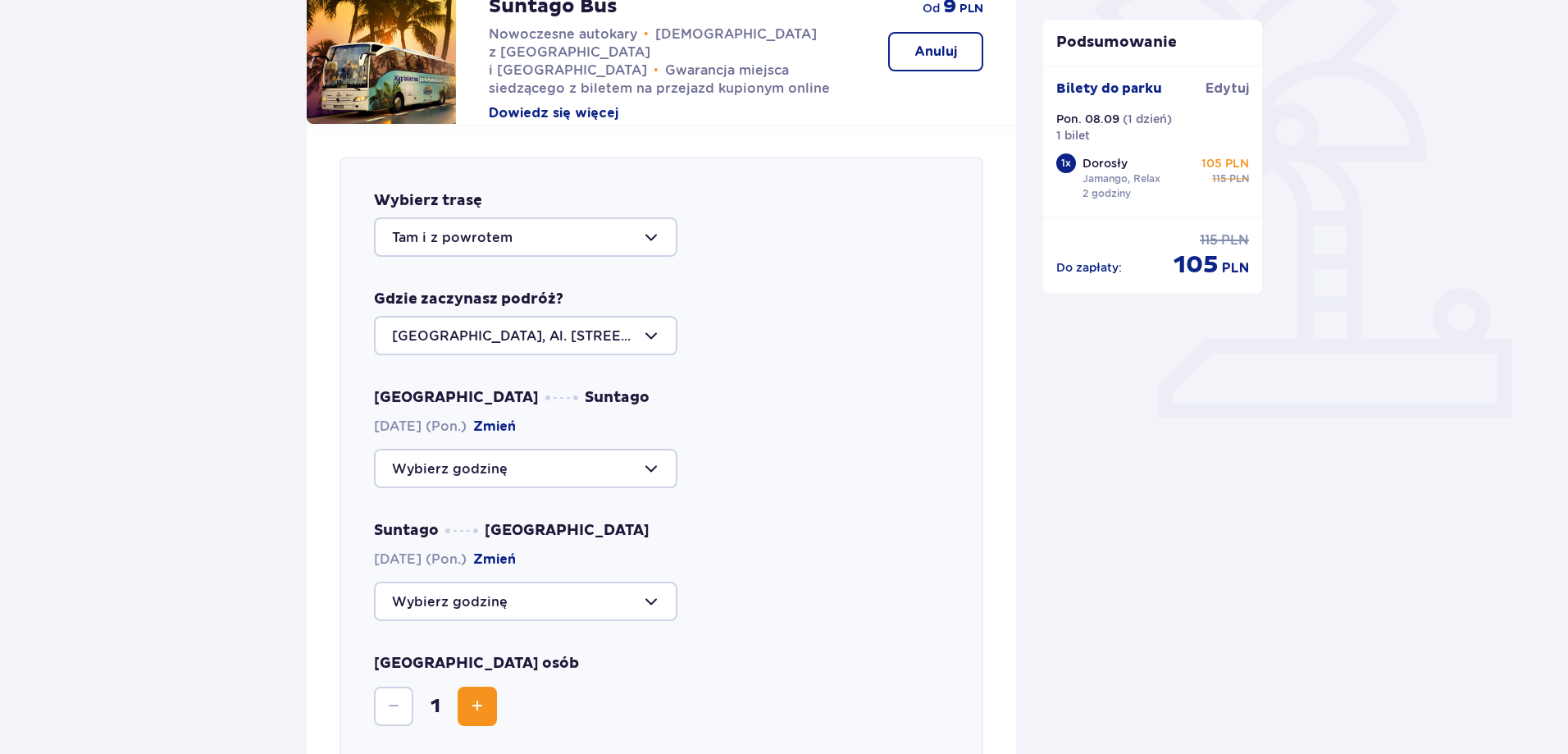
scroll to position [402, 0]
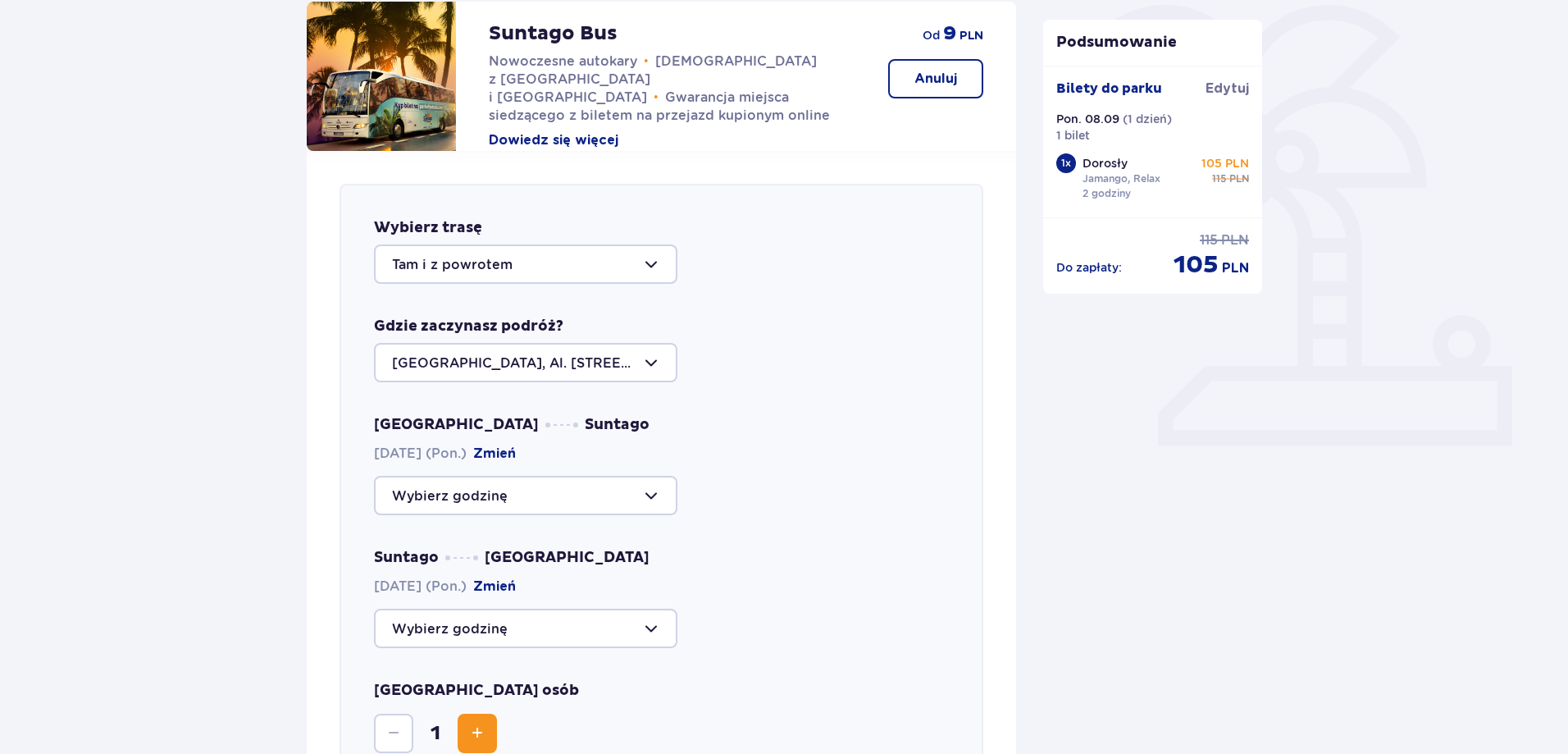
click at [512, 272] on div at bounding box center [526, 264] width 304 height 39
click at [764, 310] on div "Wybierz trasę Tam i z powrotem Tam i z powrotem Do parku Z parku Gdzie zaczynas…" at bounding box center [661, 522] width 644 height 676
click at [528, 372] on div at bounding box center [526, 362] width 304 height 39
click at [478, 413] on p "Warszawa, Al. Jerozolimskie 56" at bounding box center [525, 422] width 267 height 36
click at [565, 505] on div at bounding box center [526, 495] width 304 height 39
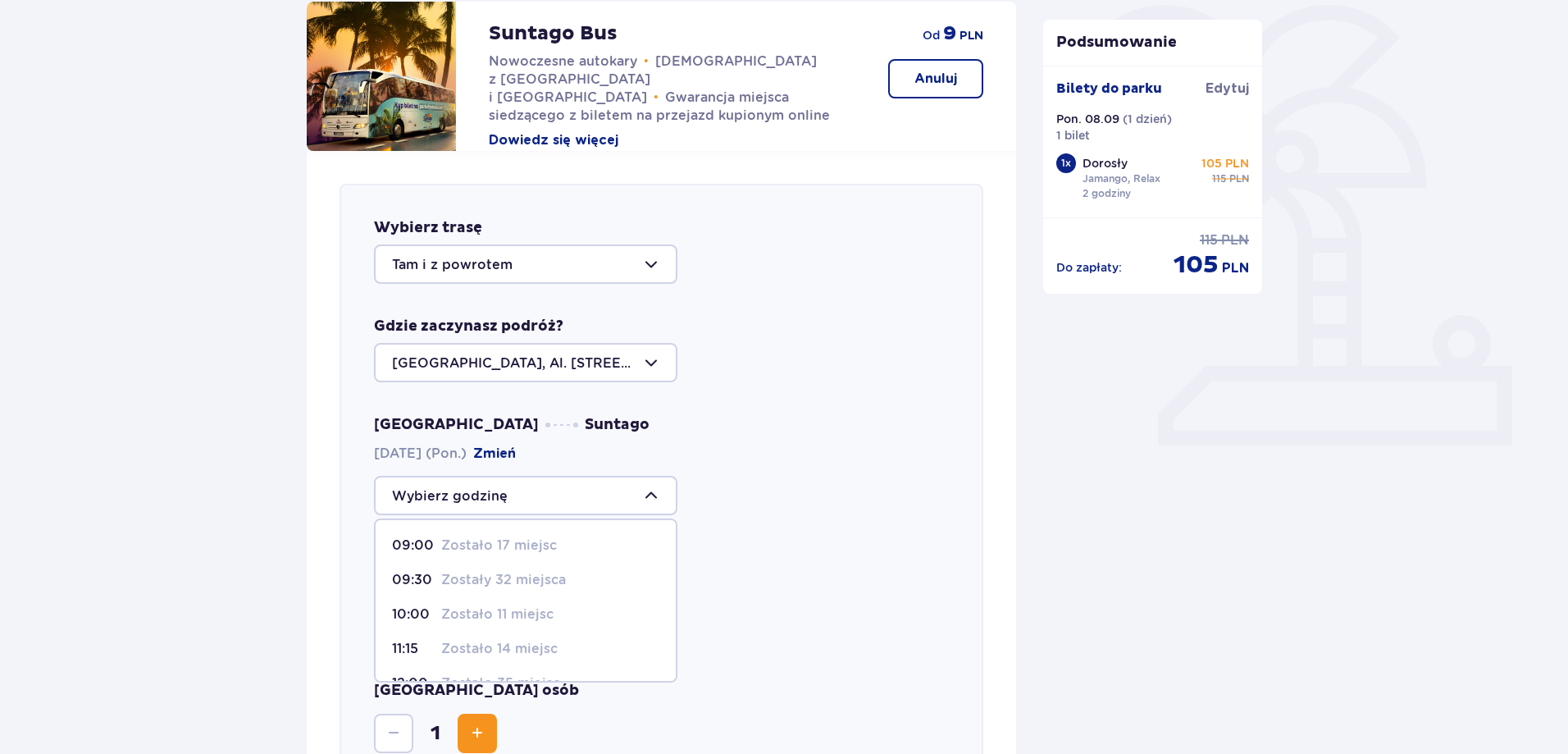
click at [759, 532] on div "Warszawa Suntago 08.09.2025 (Pon.) Zmień 09:00 Zostało 17 miejsc 09:30 Zostały …" at bounding box center [661, 531] width 575 height 233
click at [565, 628] on div at bounding box center [526, 628] width 304 height 39
click at [800, 533] on div "Warszawa Suntago 08.09.2025 (Pon.) Zmień Suntago Warszawa 08.09.2025 (Pon.) Zmi…" at bounding box center [661, 531] width 575 height 233
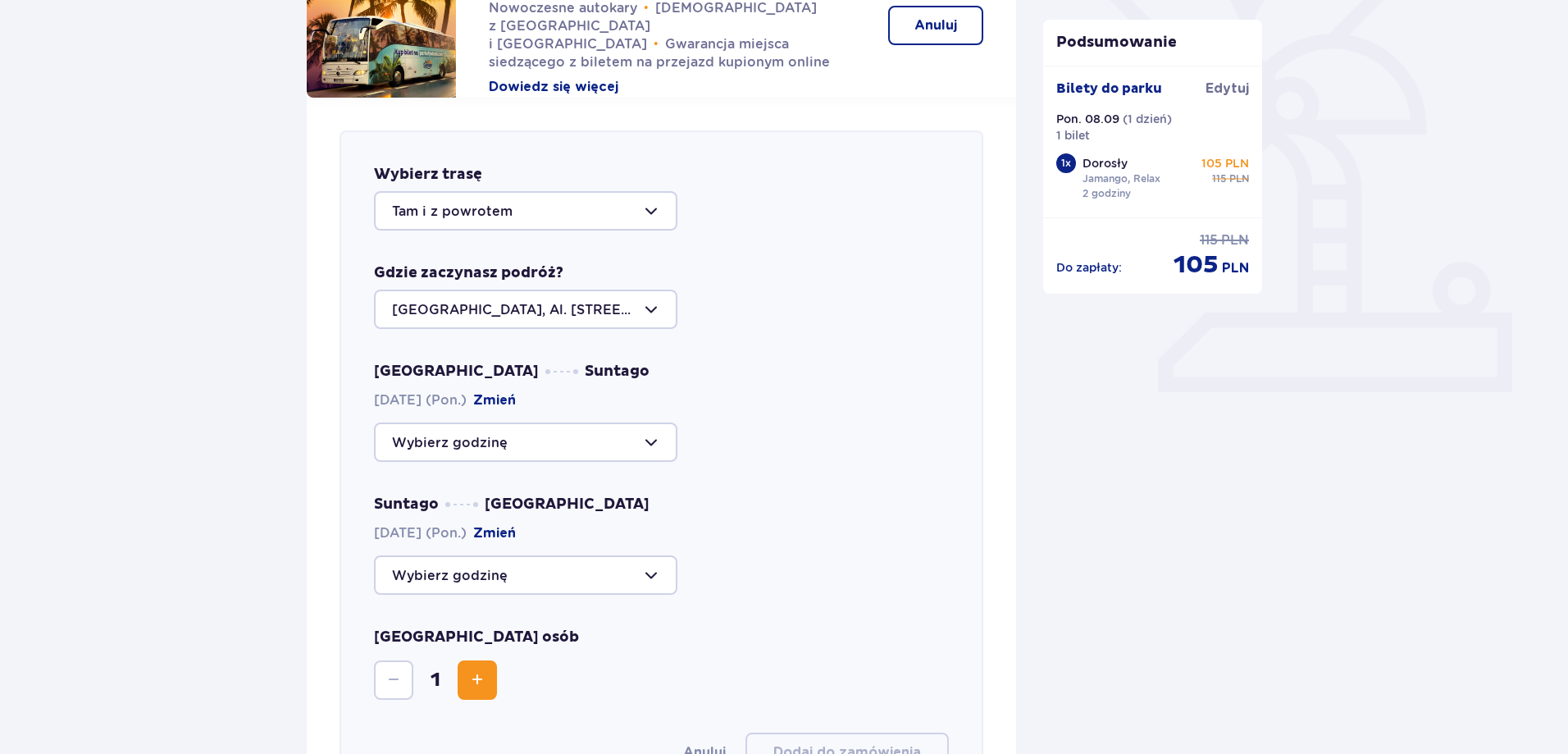
scroll to position [483, 0]
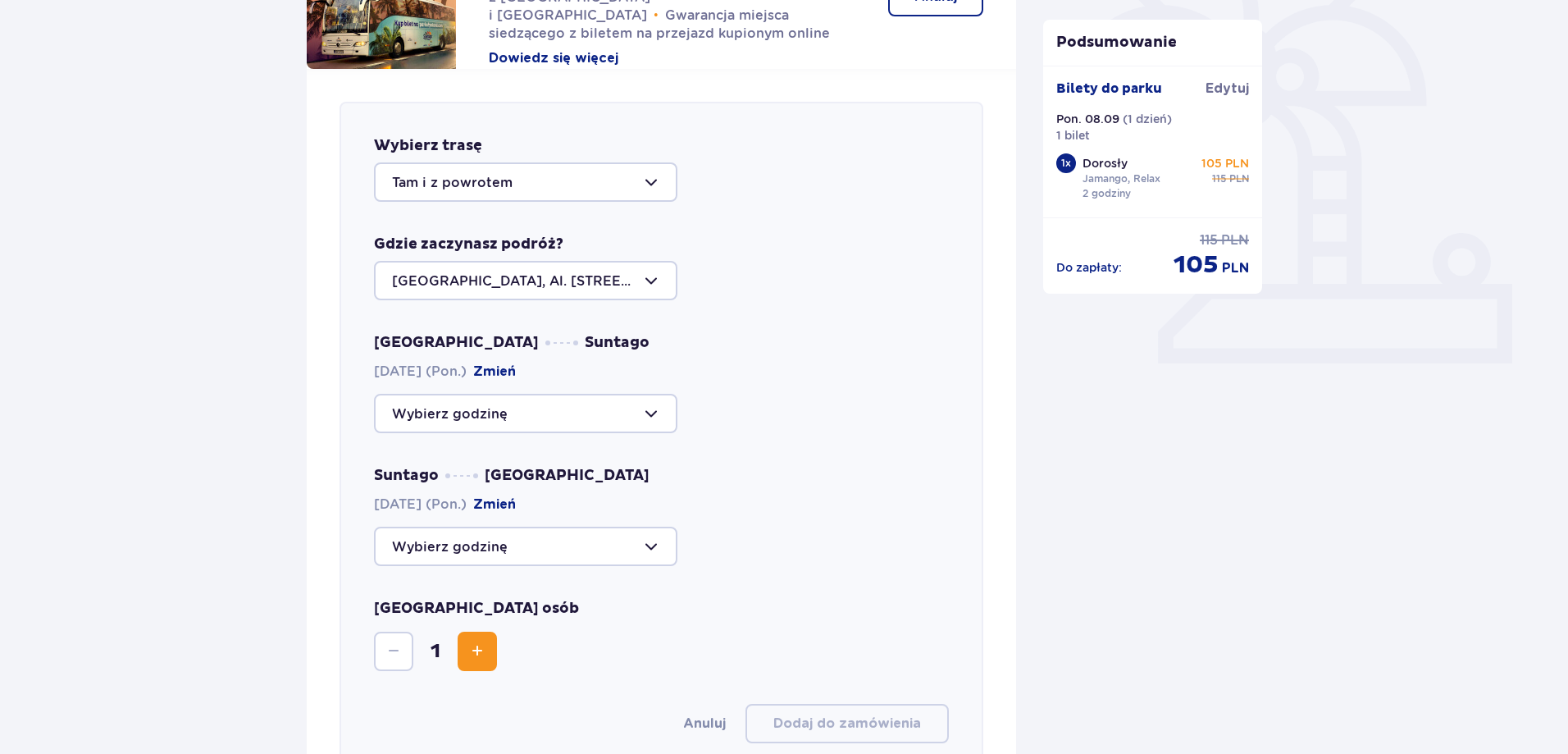
click at [655, 558] on div at bounding box center [526, 546] width 304 height 39
click at [861, 616] on div "Liczba osób 1" at bounding box center [661, 634] width 575 height 72
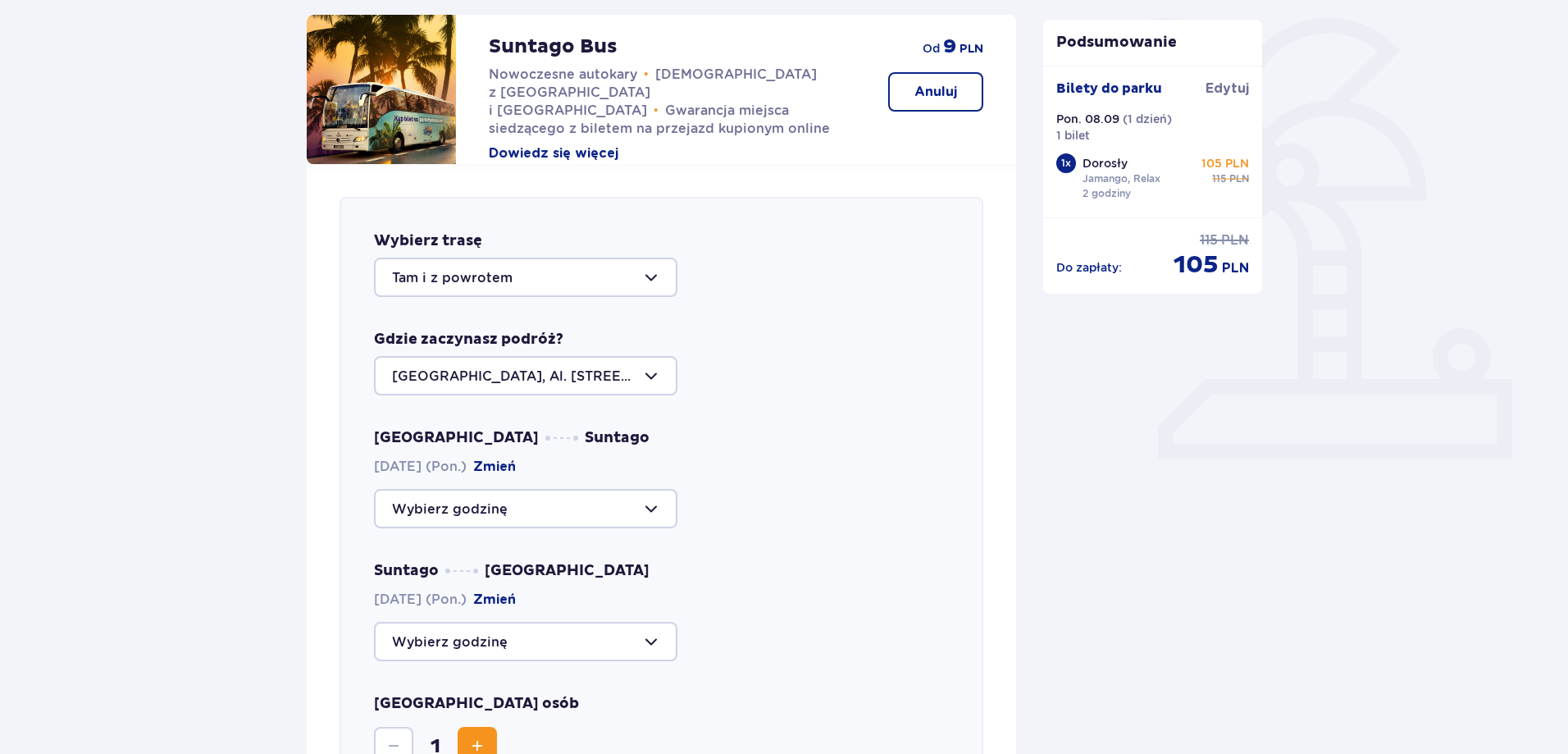
scroll to position [156, 0]
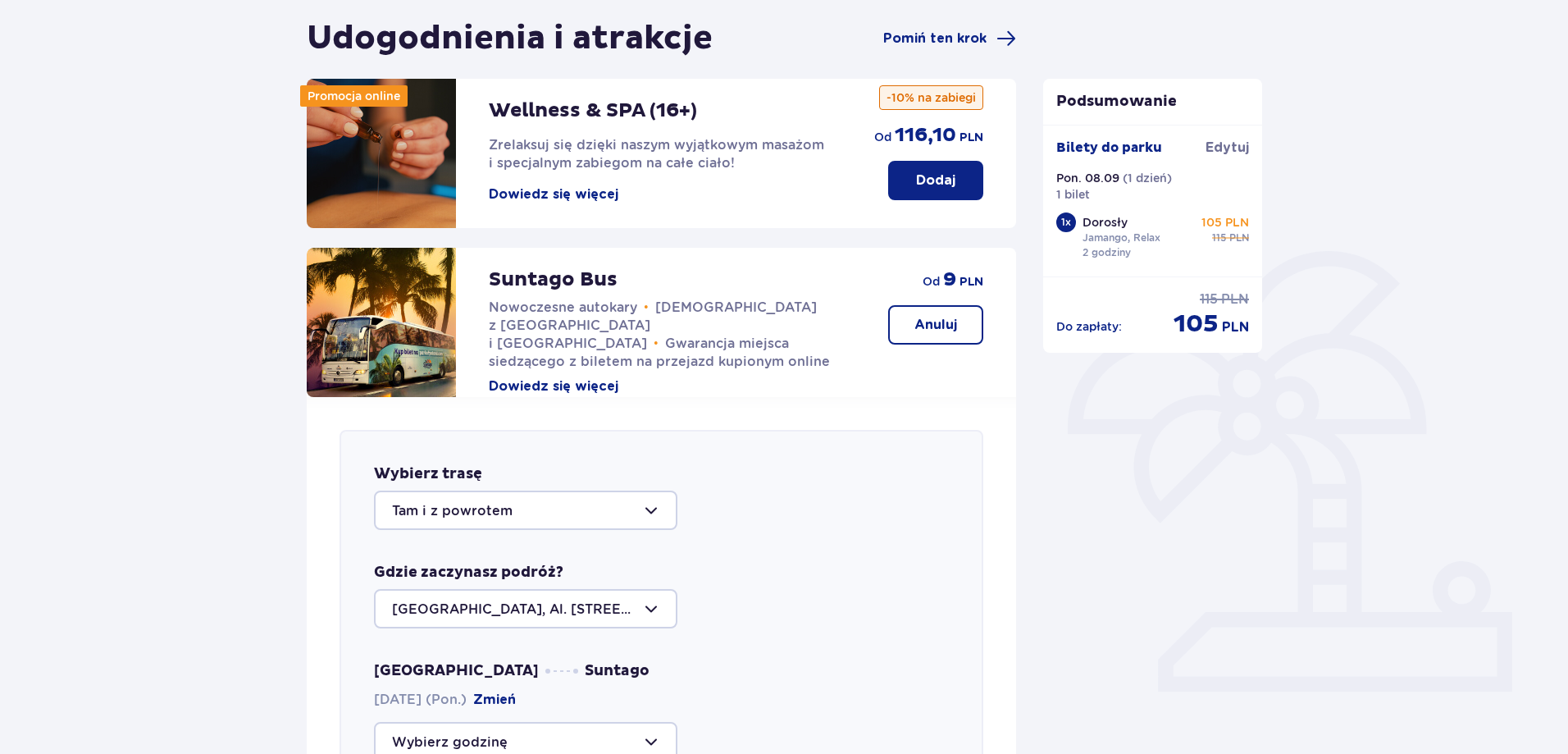
click at [557, 187] on button "Dowiedz się więcej" at bounding box center [553, 194] width 130 height 18
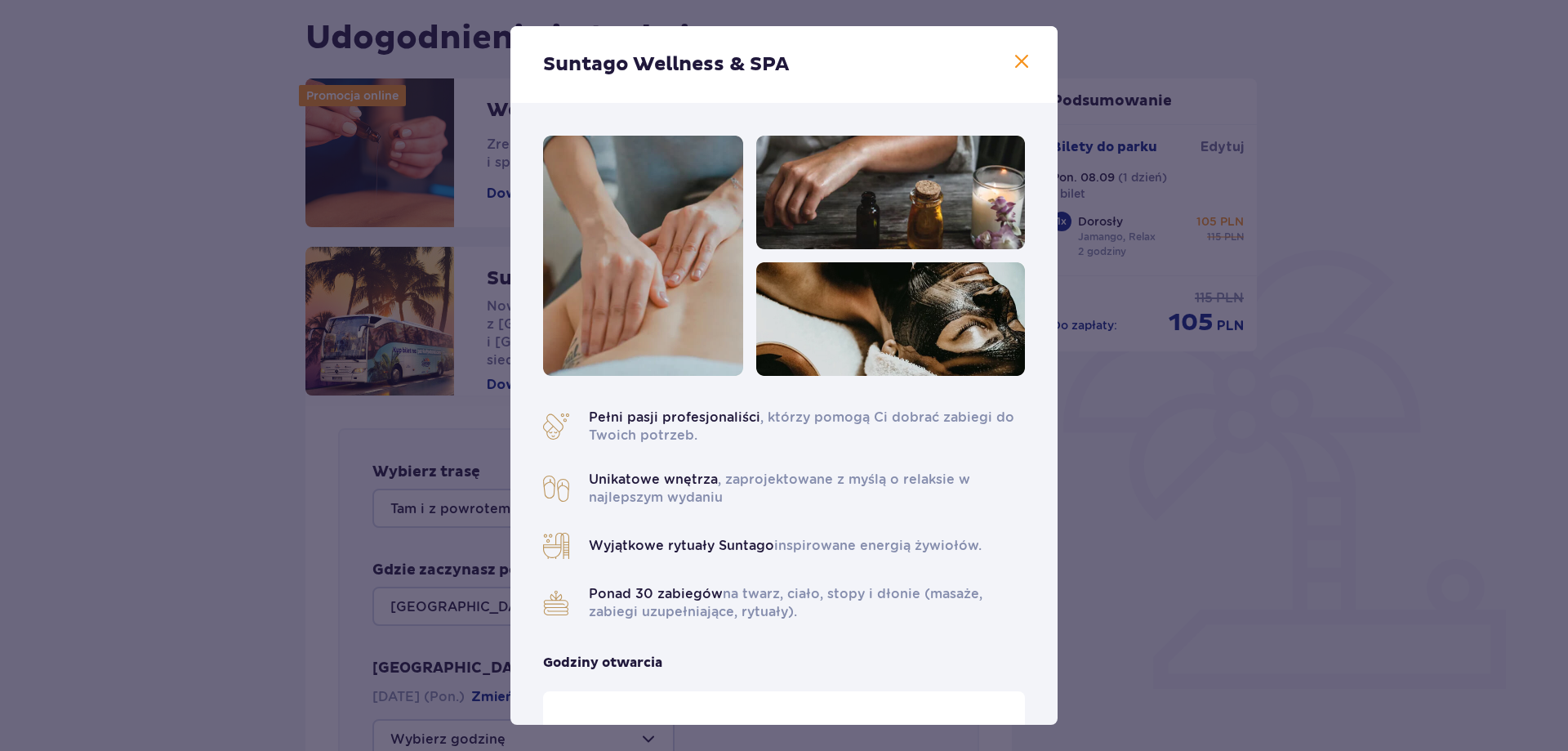
click at [1015, 62] on span at bounding box center [1021, 62] width 19 height 19
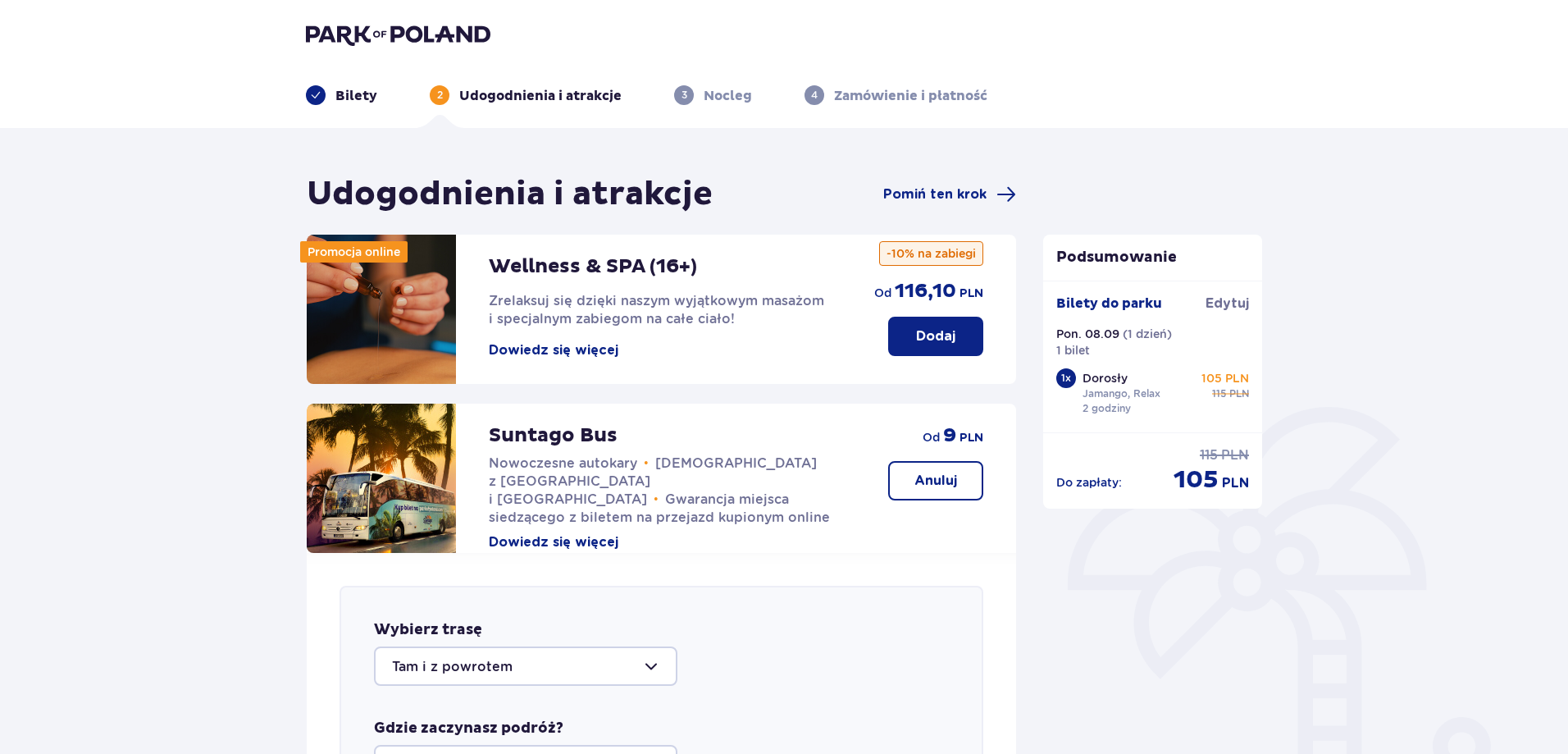
click at [428, 36] on img at bounding box center [399, 34] width 185 height 23
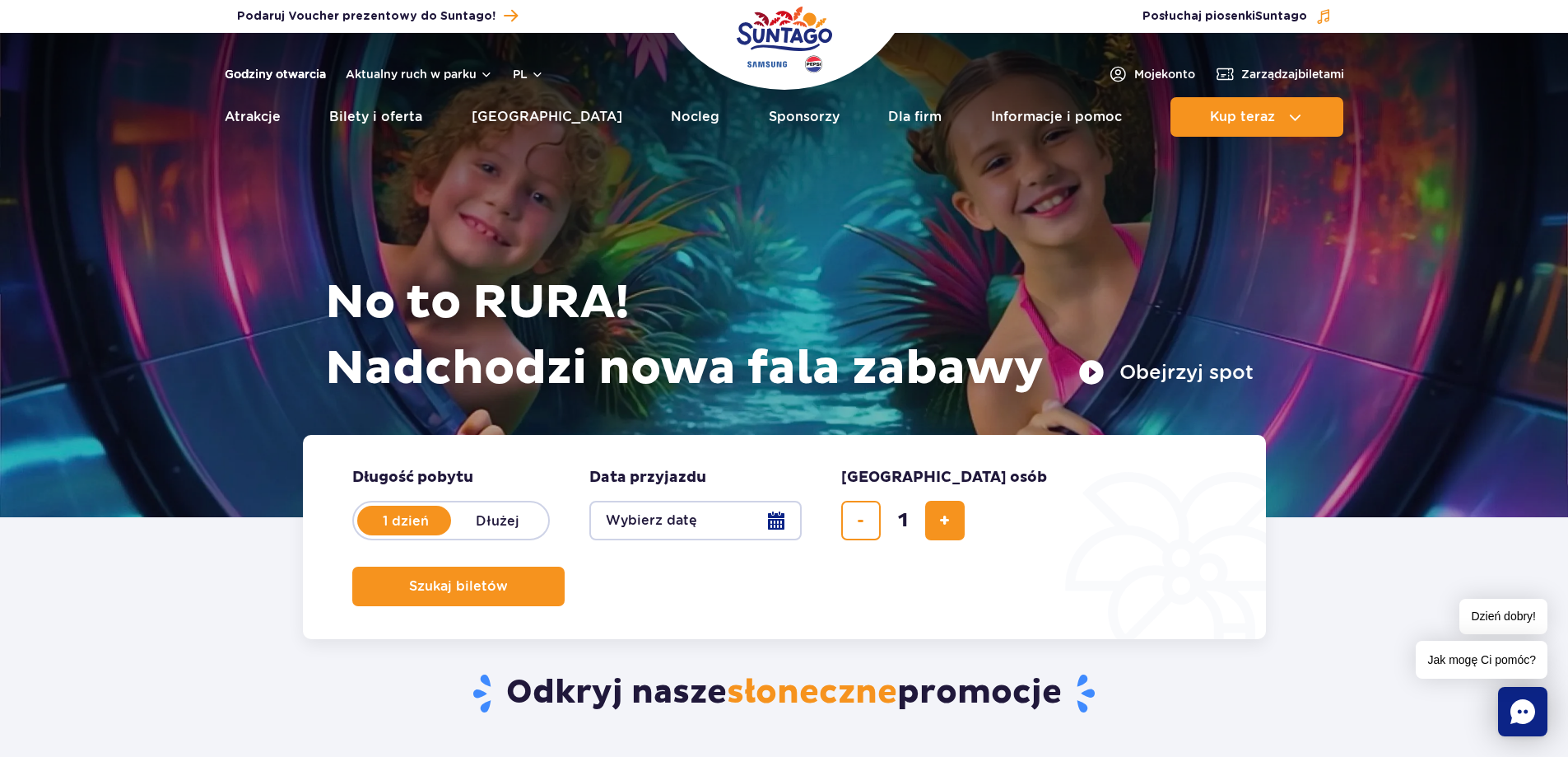
click at [318, 77] on link "Godziny otwarcia" at bounding box center [275, 73] width 101 height 16
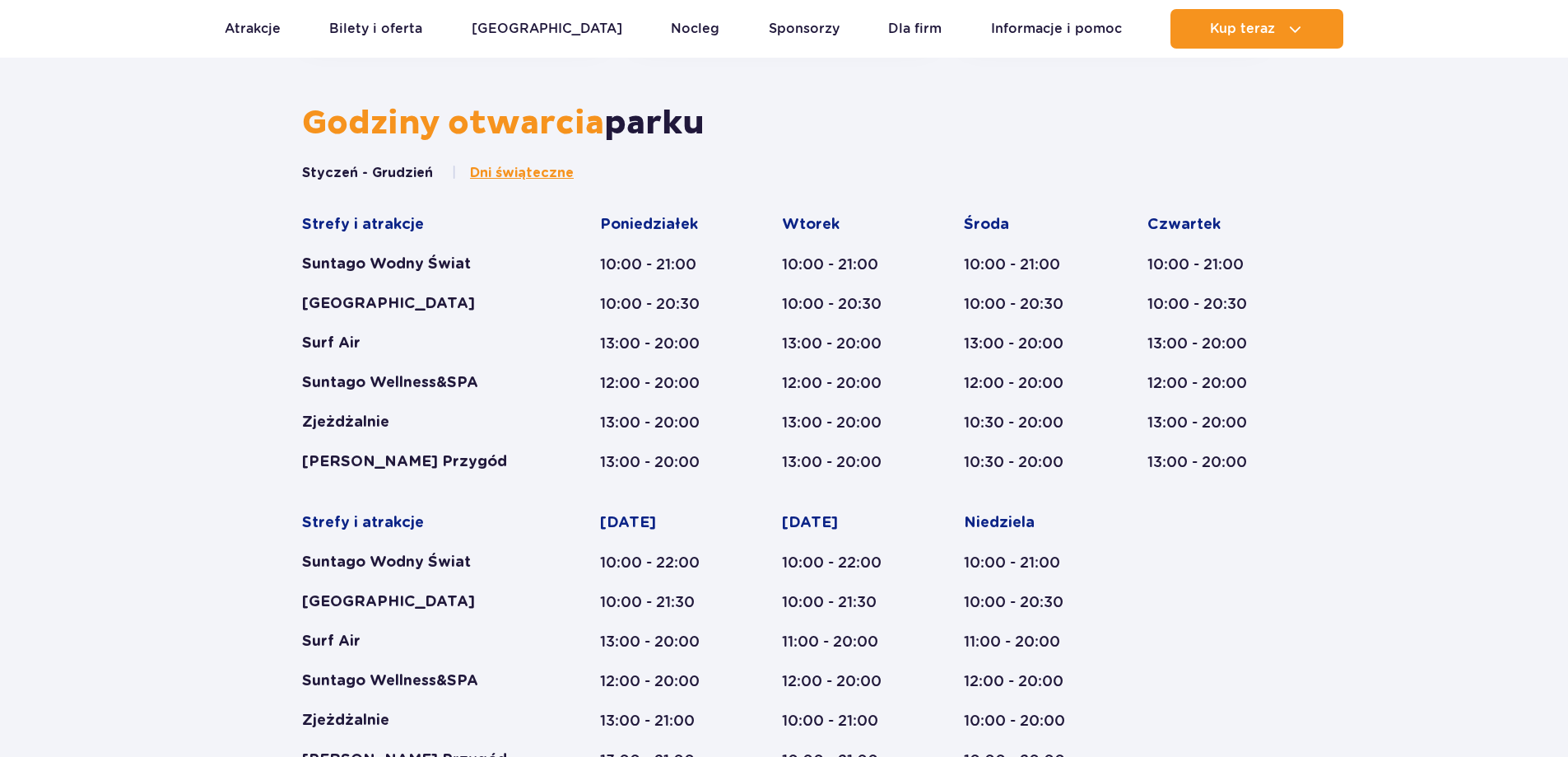
scroll to position [681, 0]
click at [370, 173] on button "Styczeń - Grudzień" at bounding box center [368, 172] width 131 height 18
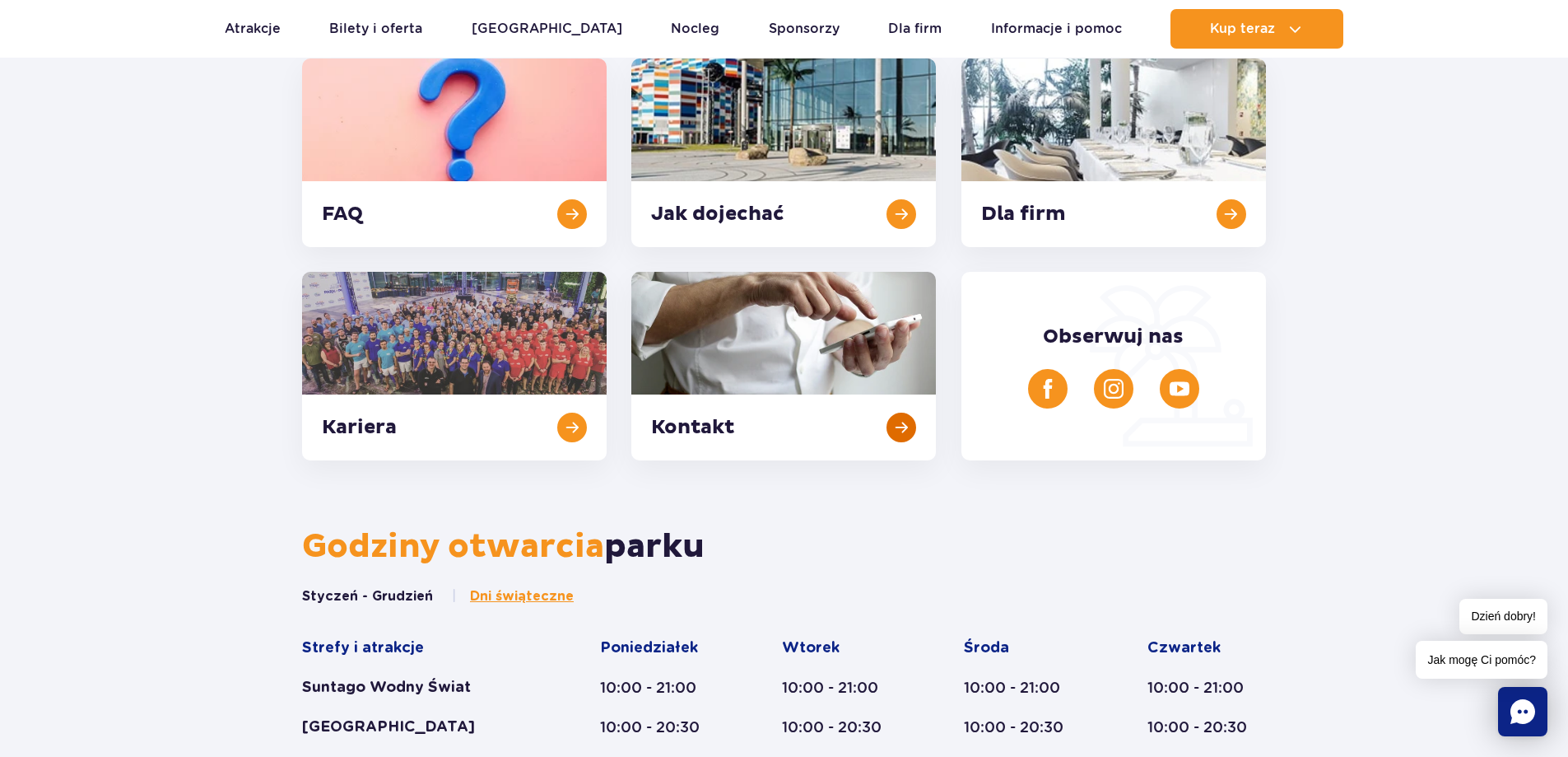
scroll to position [105, 0]
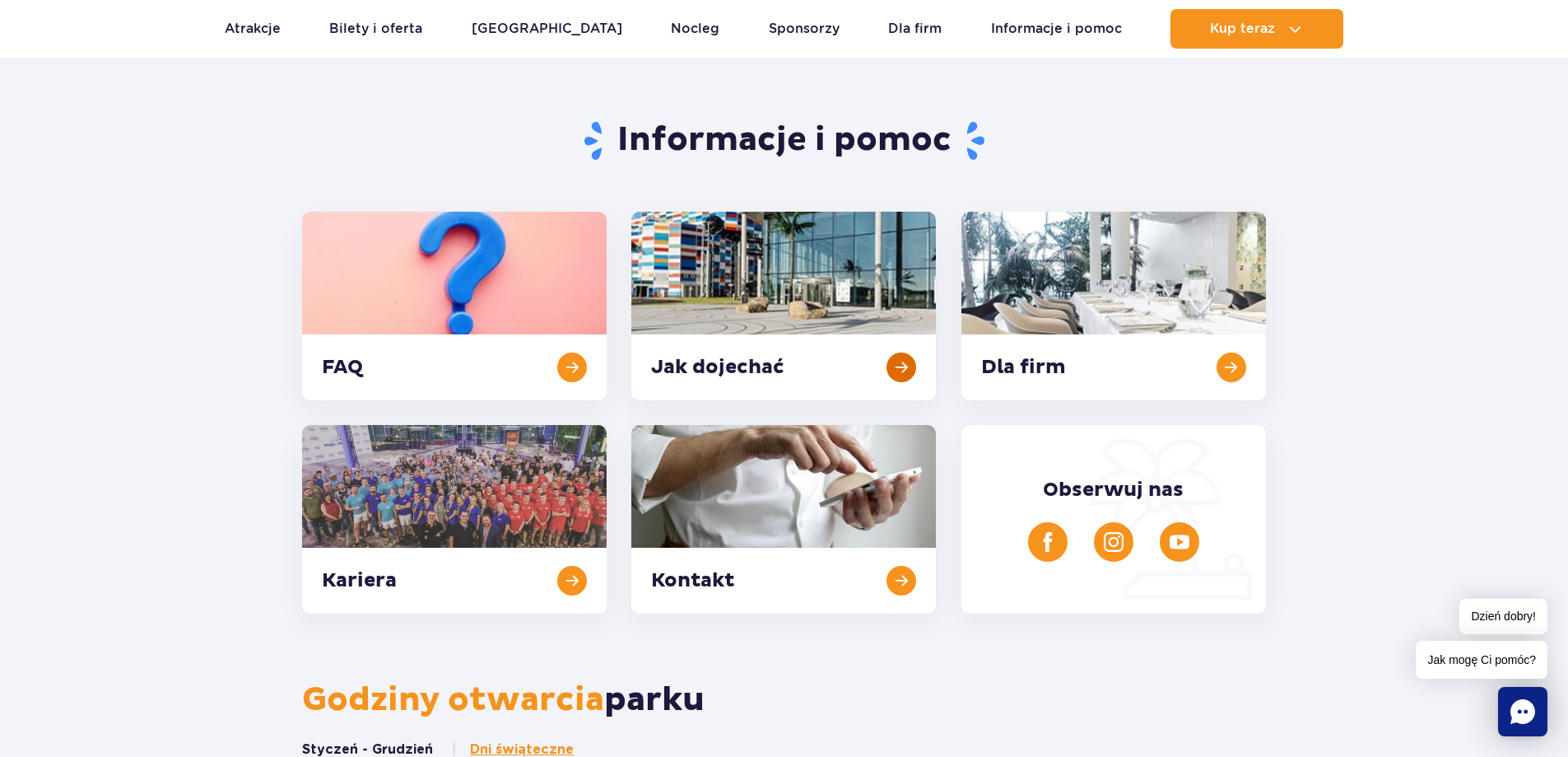
click at [892, 370] on link at bounding box center [784, 305] width 305 height 188
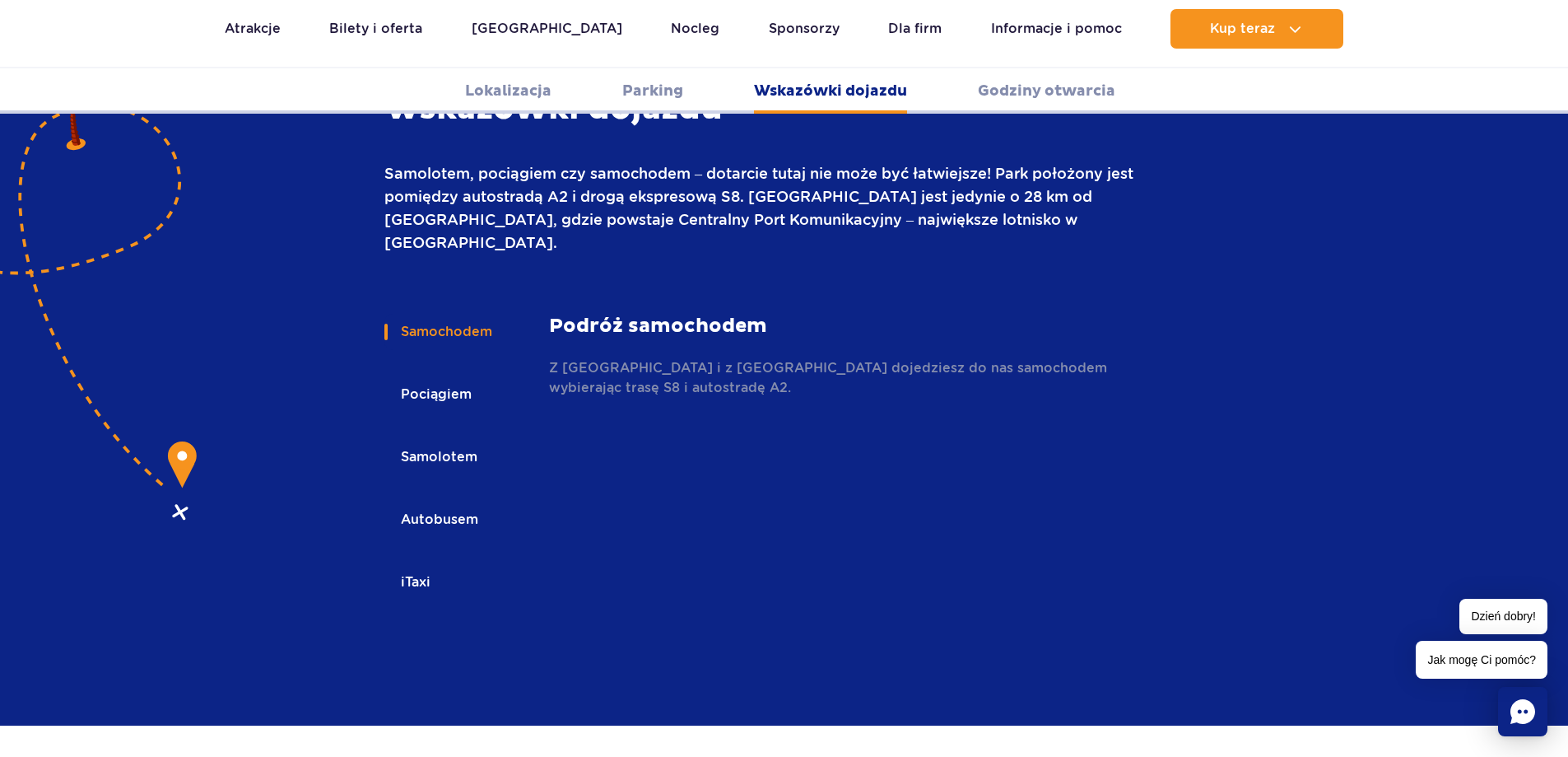
scroll to position [2274, 0]
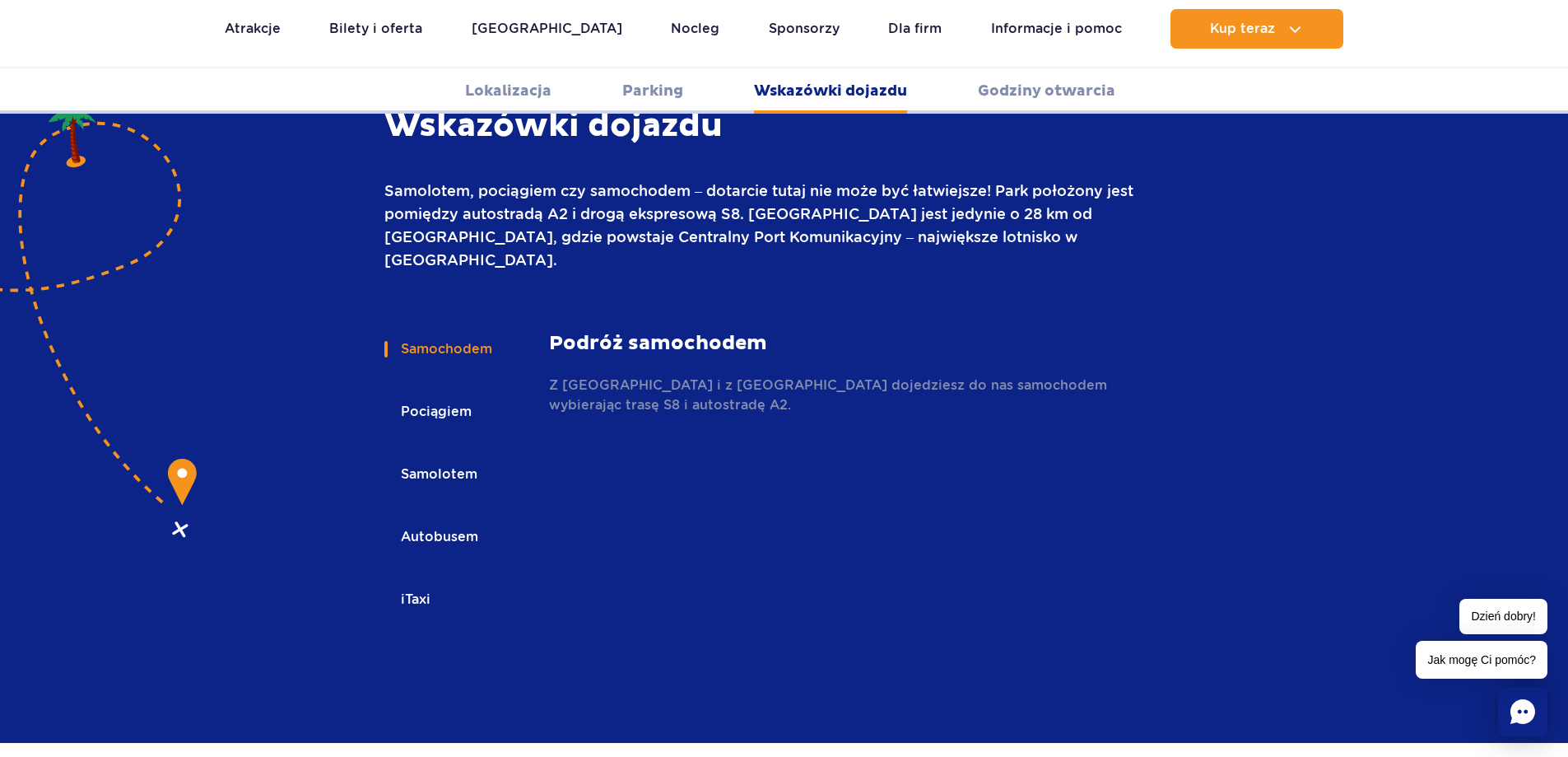
click at [417, 519] on button "Autobusem" at bounding box center [438, 536] width 108 height 37
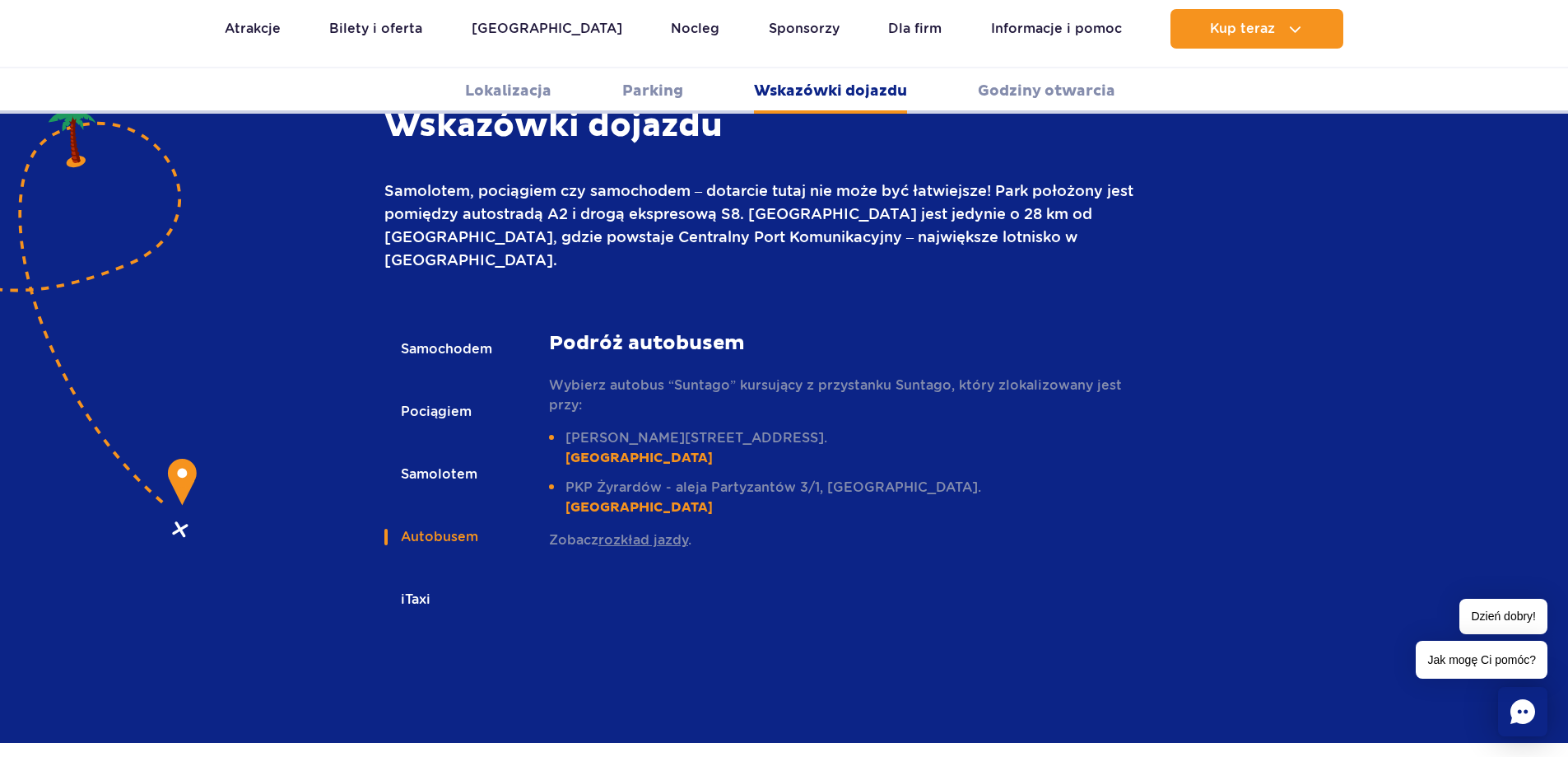
click at [618, 532] on link "rozkład jazdy" at bounding box center [643, 540] width 89 height 15
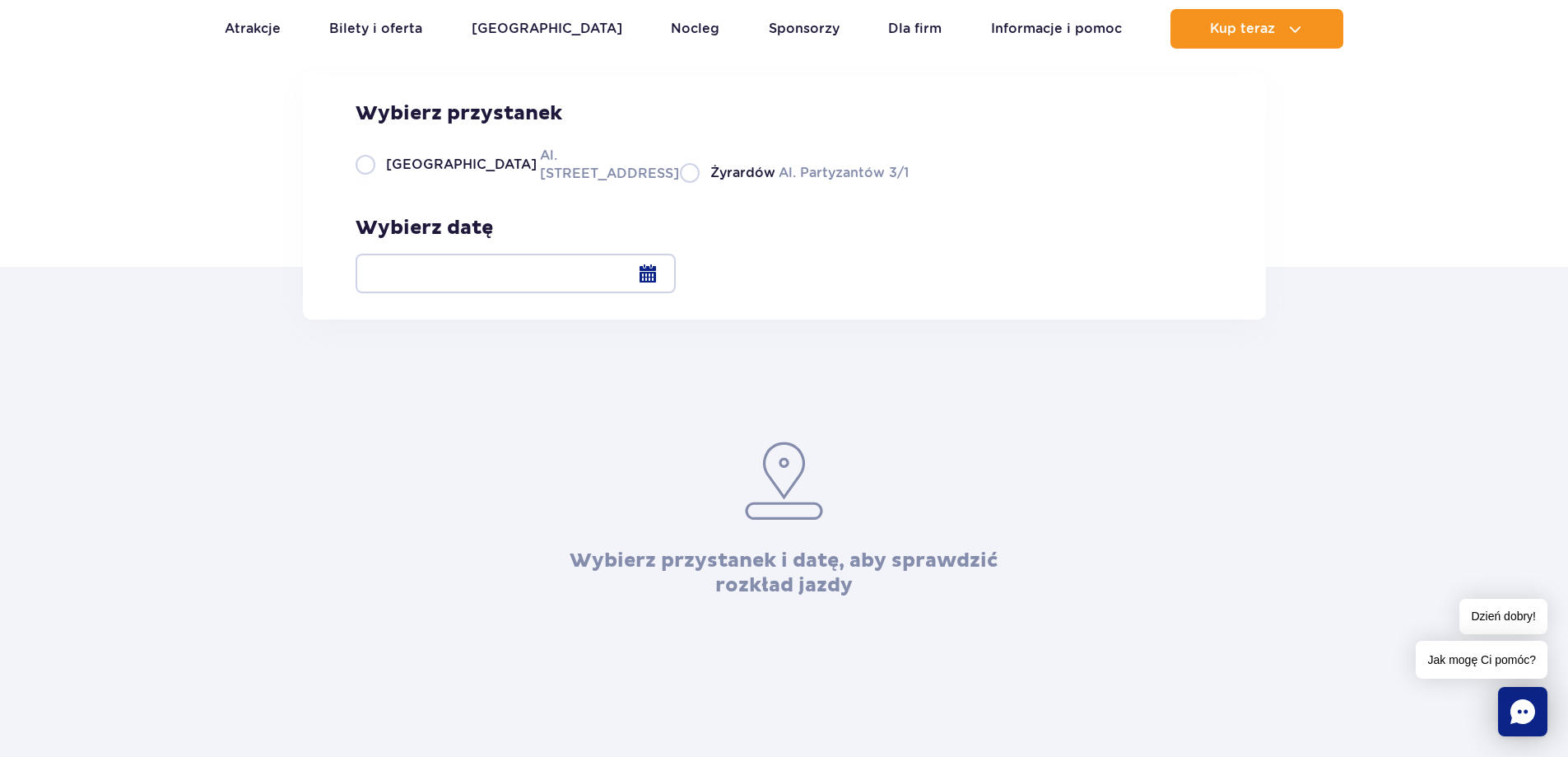
scroll to position [164, 0]
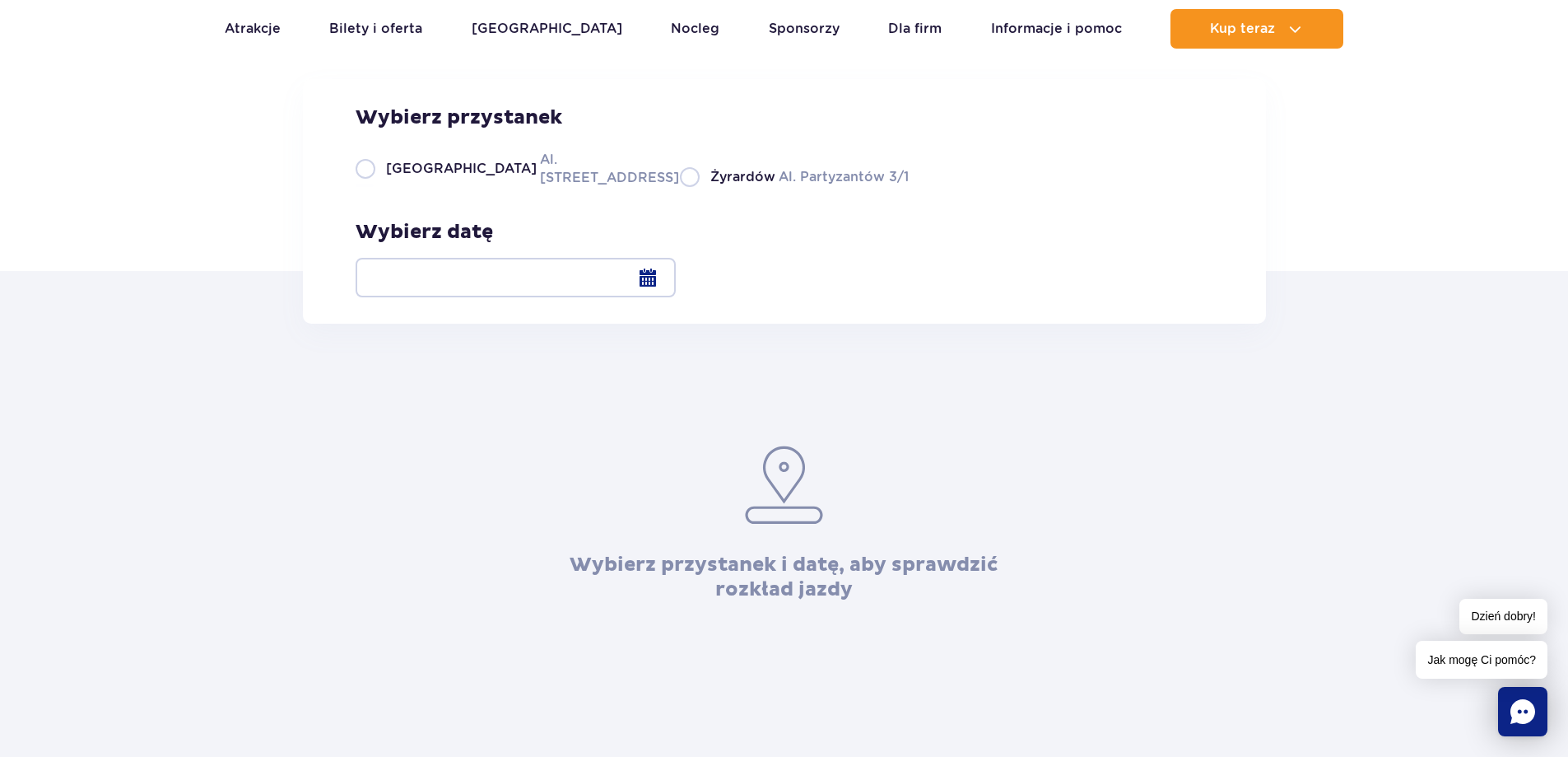
click at [395, 178] on span "[GEOGRAPHIC_DATA]" at bounding box center [461, 169] width 151 height 18
click at [374, 186] on input "Warszawa Al. [STREET_ADDRESS]" at bounding box center [364, 186] width 18 height 3
radio input "true"
click at [676, 290] on div at bounding box center [516, 278] width 320 height 39
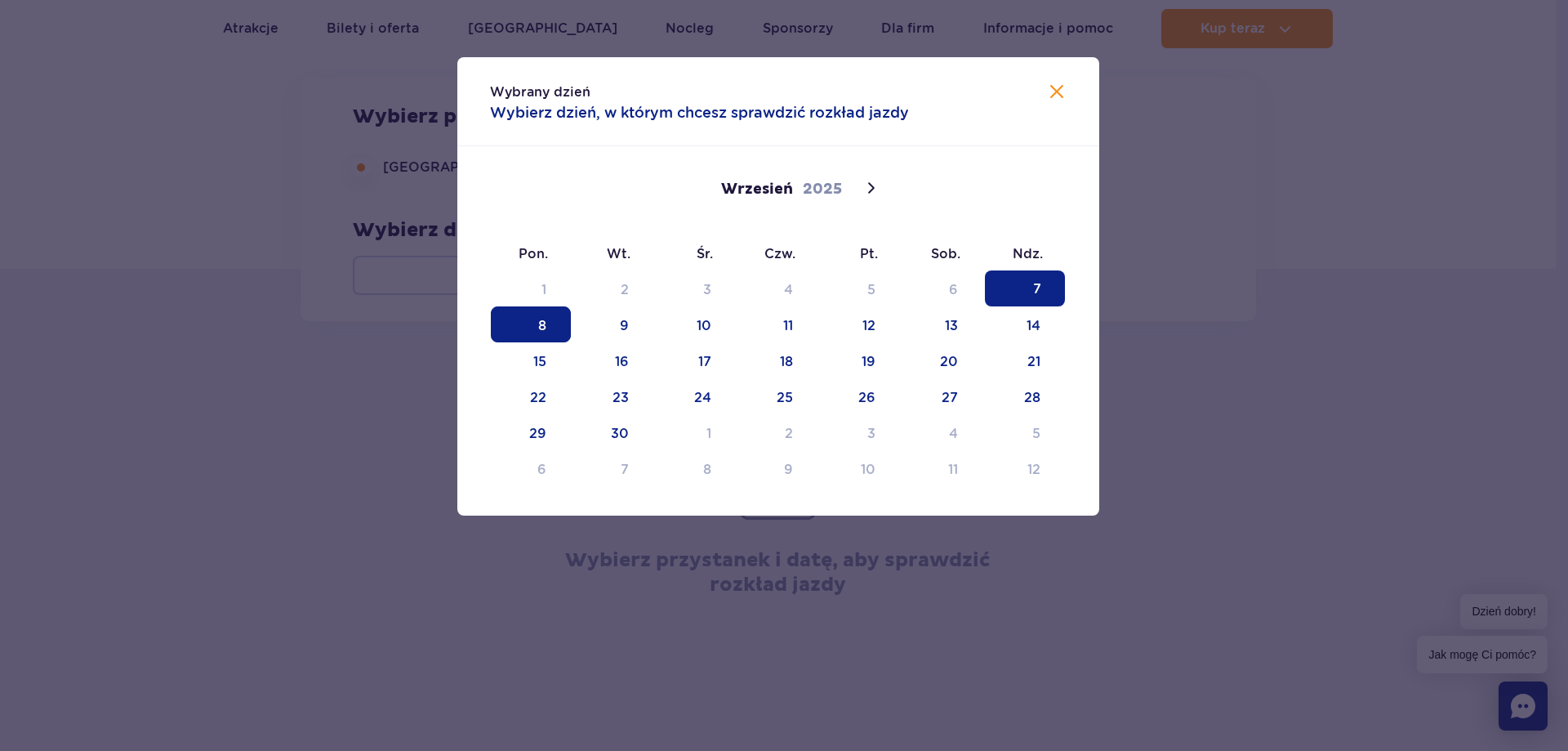
click at [509, 331] on span "8" at bounding box center [531, 324] width 80 height 36
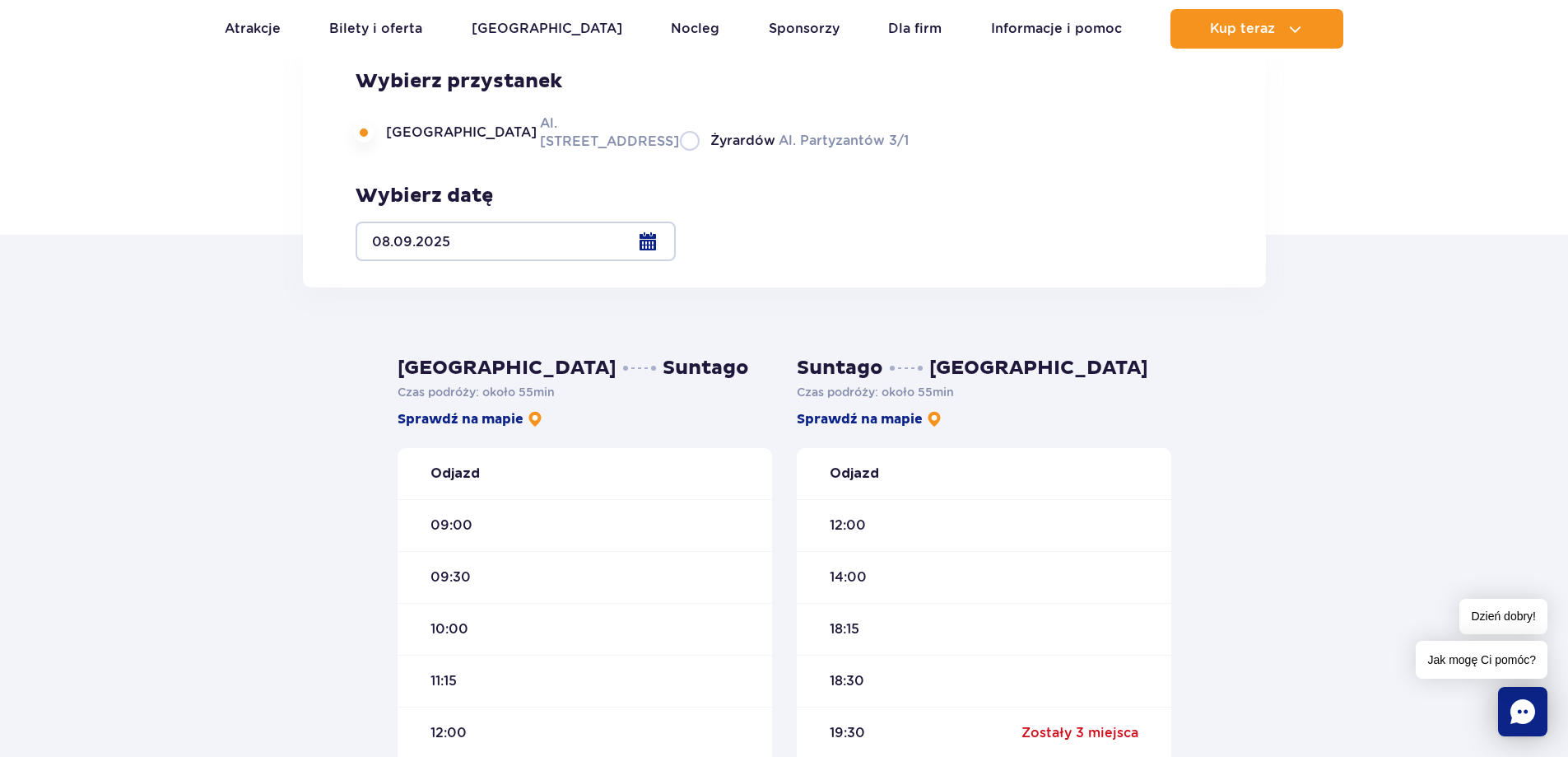
scroll to position [247, 0]
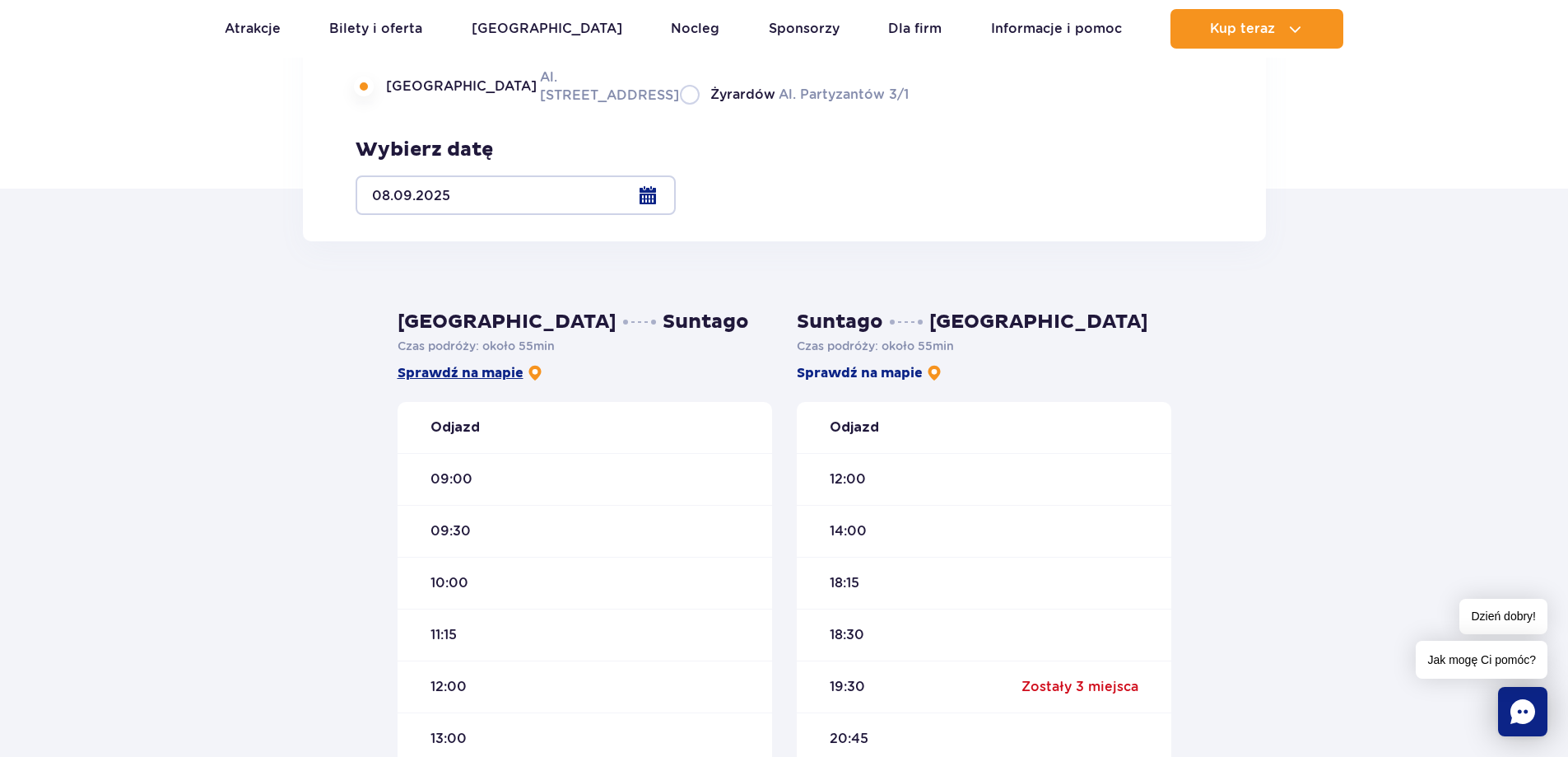
click at [504, 376] on link "Sprawdź na mapie" at bounding box center [470, 372] width 146 height 18
